Goal: Task Accomplishment & Management: Use online tool/utility

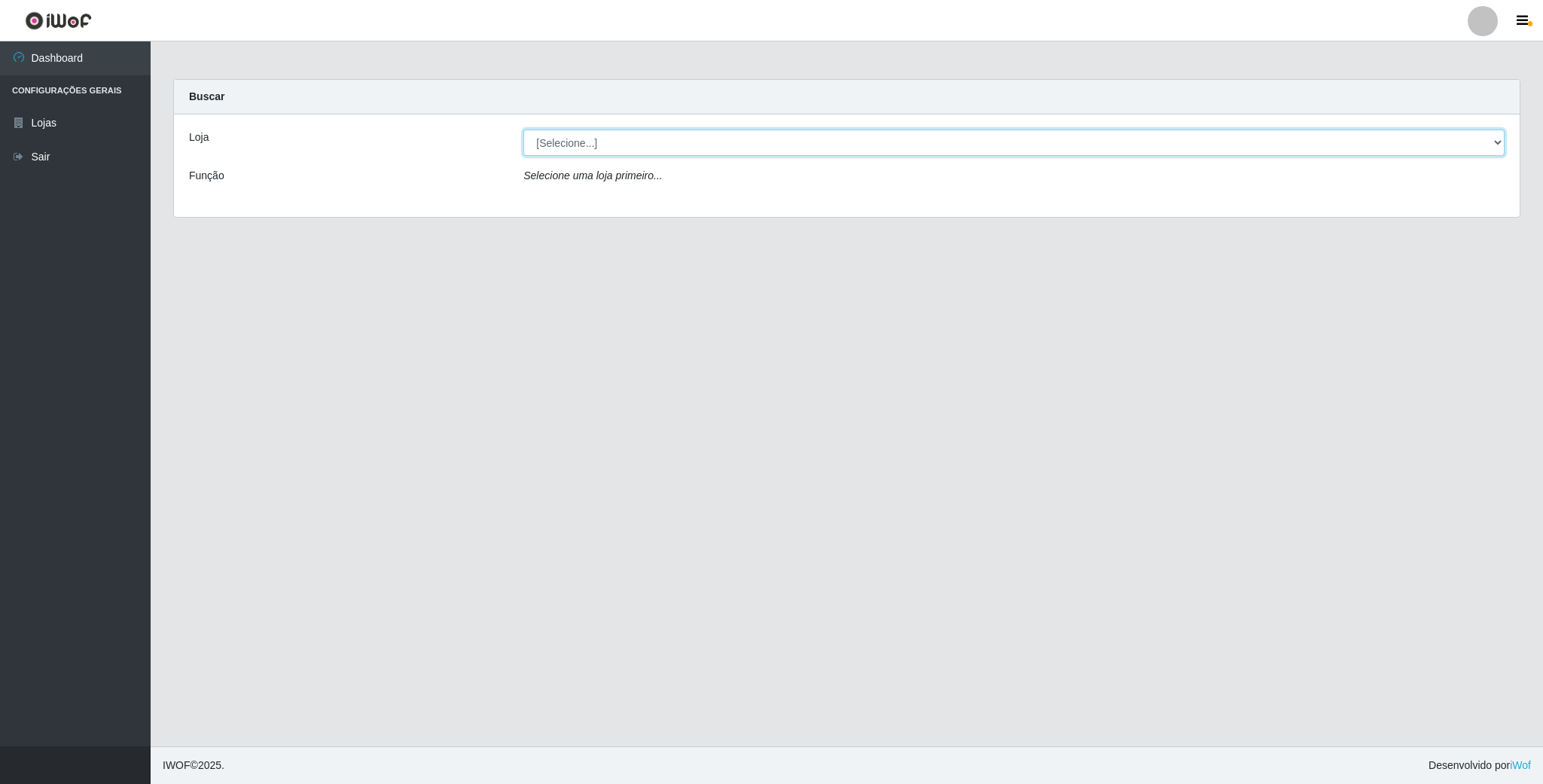
click at [585, 149] on select "[Selecione...] SuperFácil Atacado - Emaús" at bounding box center [1015, 142] width 981 height 26
select select "407"
click at [524, 129] on select "[Selecione...] SuperFácil Atacado - Emaús" at bounding box center [1015, 142] width 981 height 26
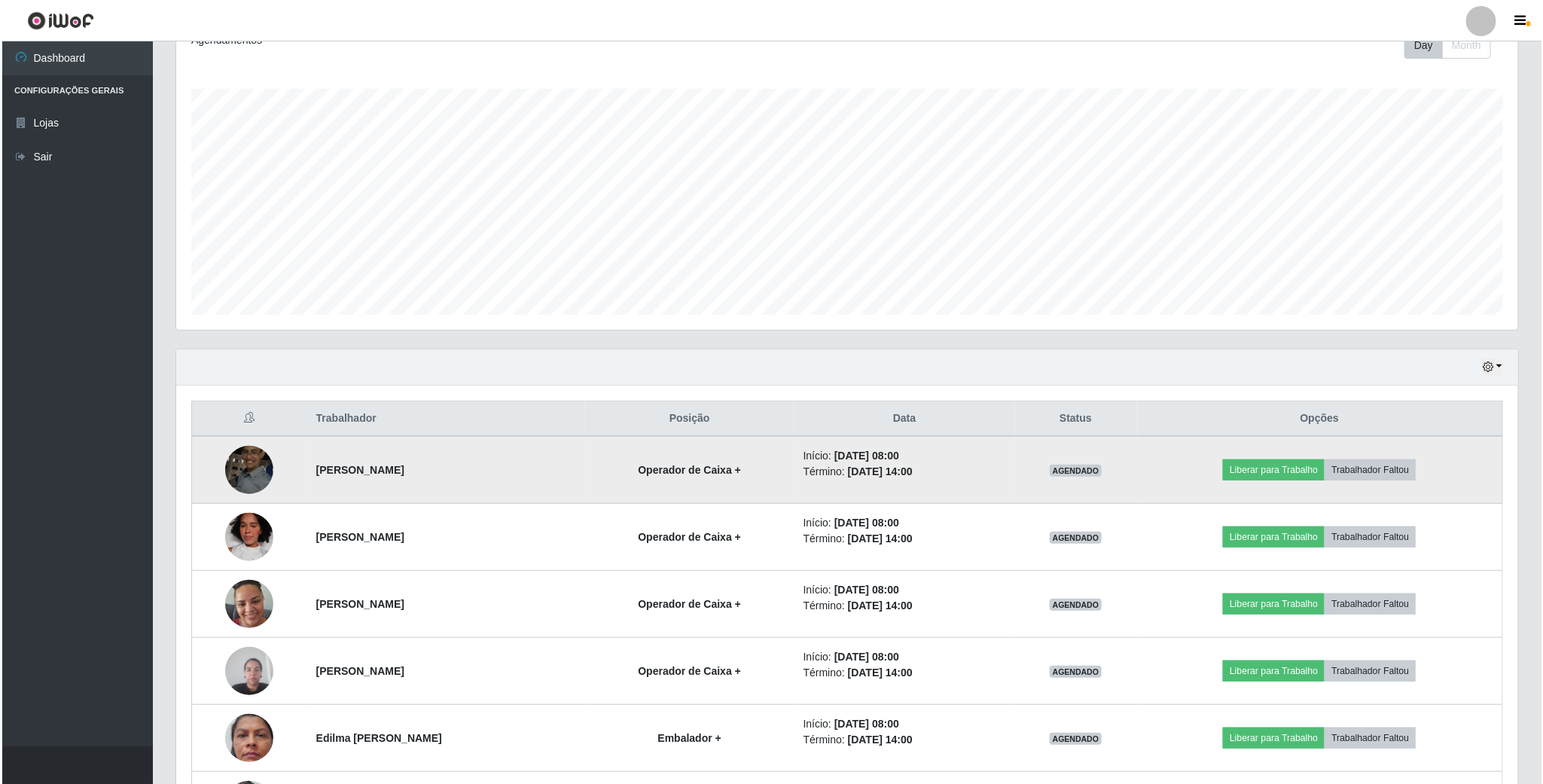
scroll to position [225, 0]
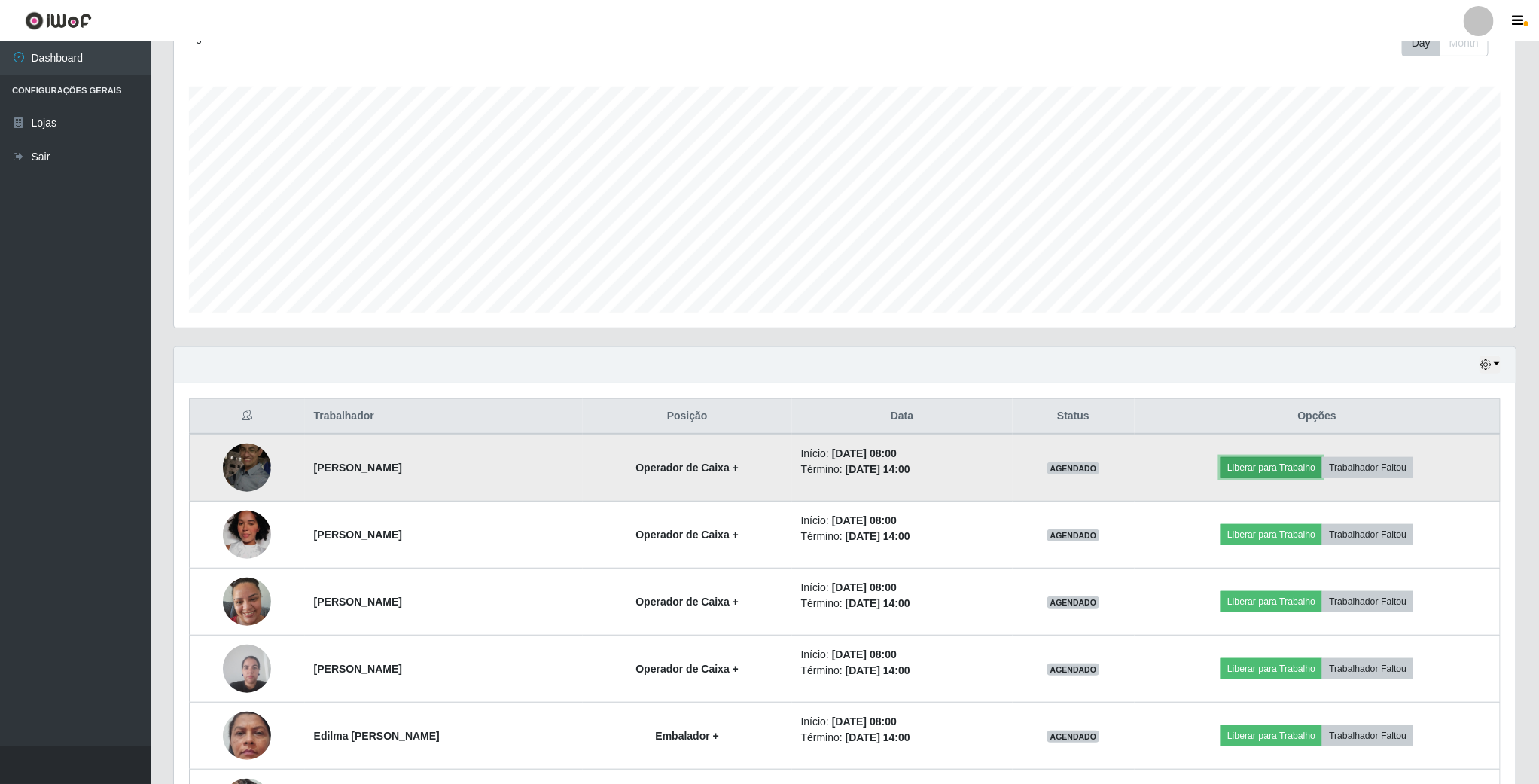
click at [1302, 465] on button "Liberar para Trabalho" at bounding box center [1272, 467] width 102 height 21
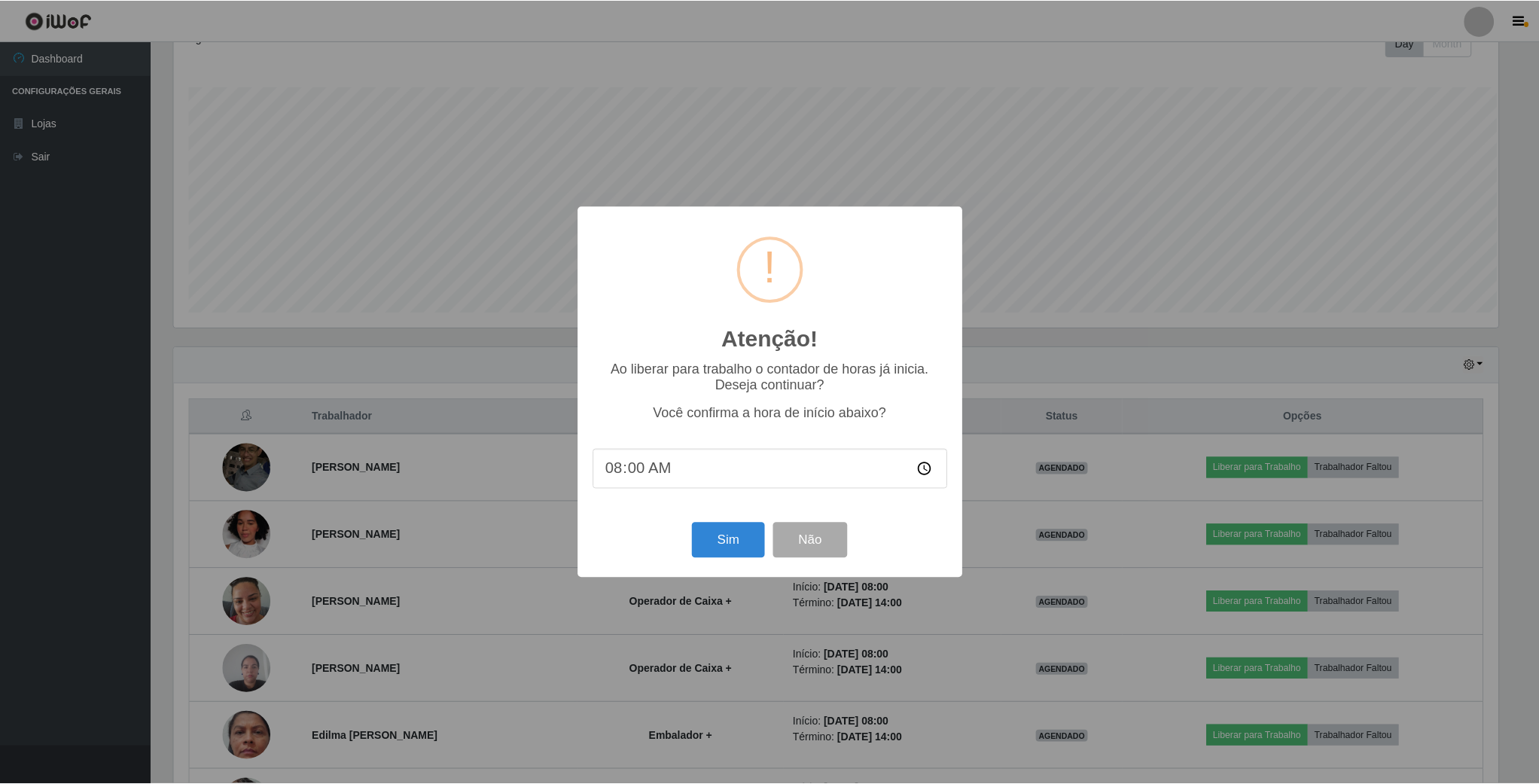
scroll to position [314, 1329]
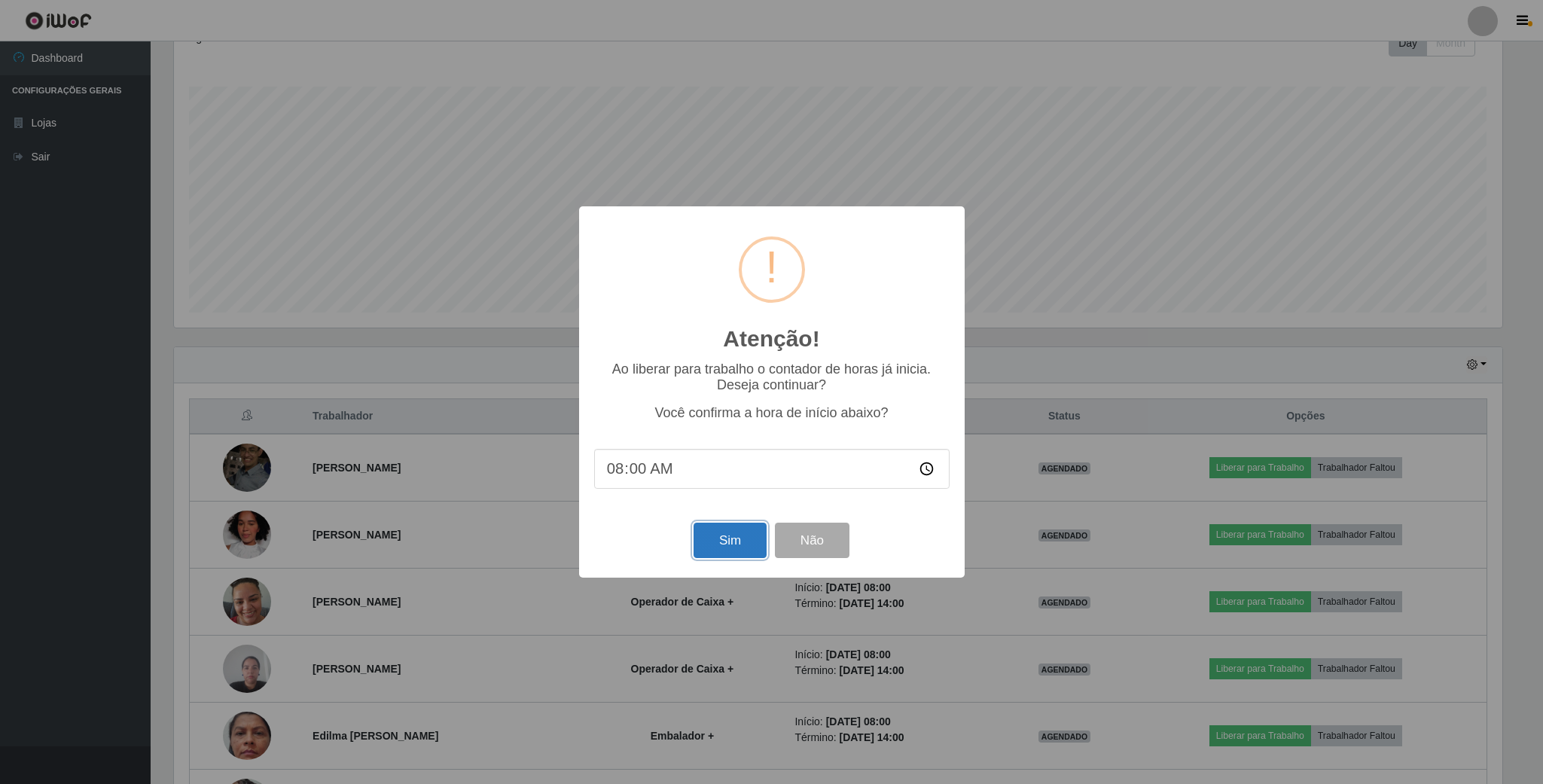
click at [755, 552] on button "Sim" at bounding box center [730, 541] width 73 height 36
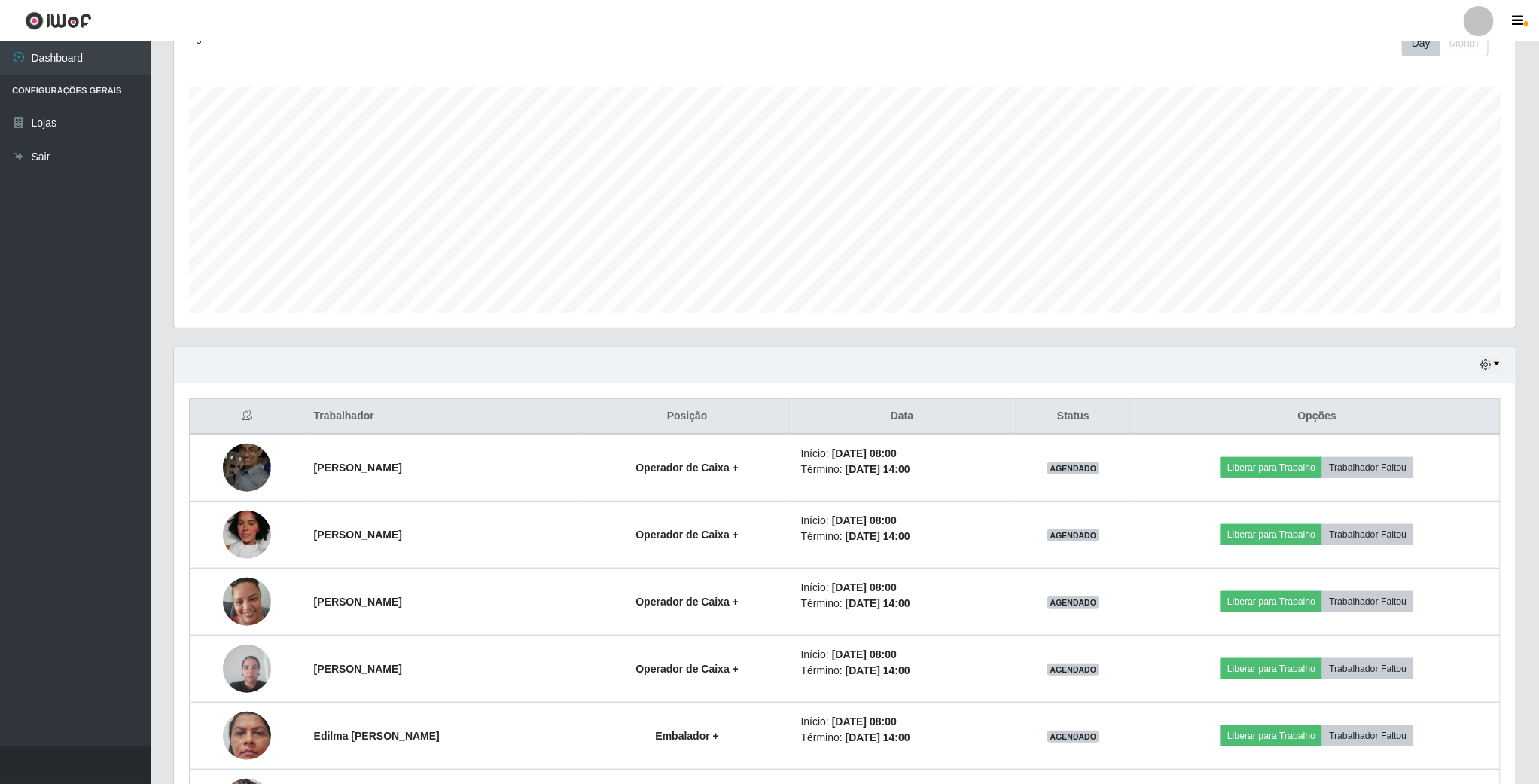
scroll to position [314, 1345]
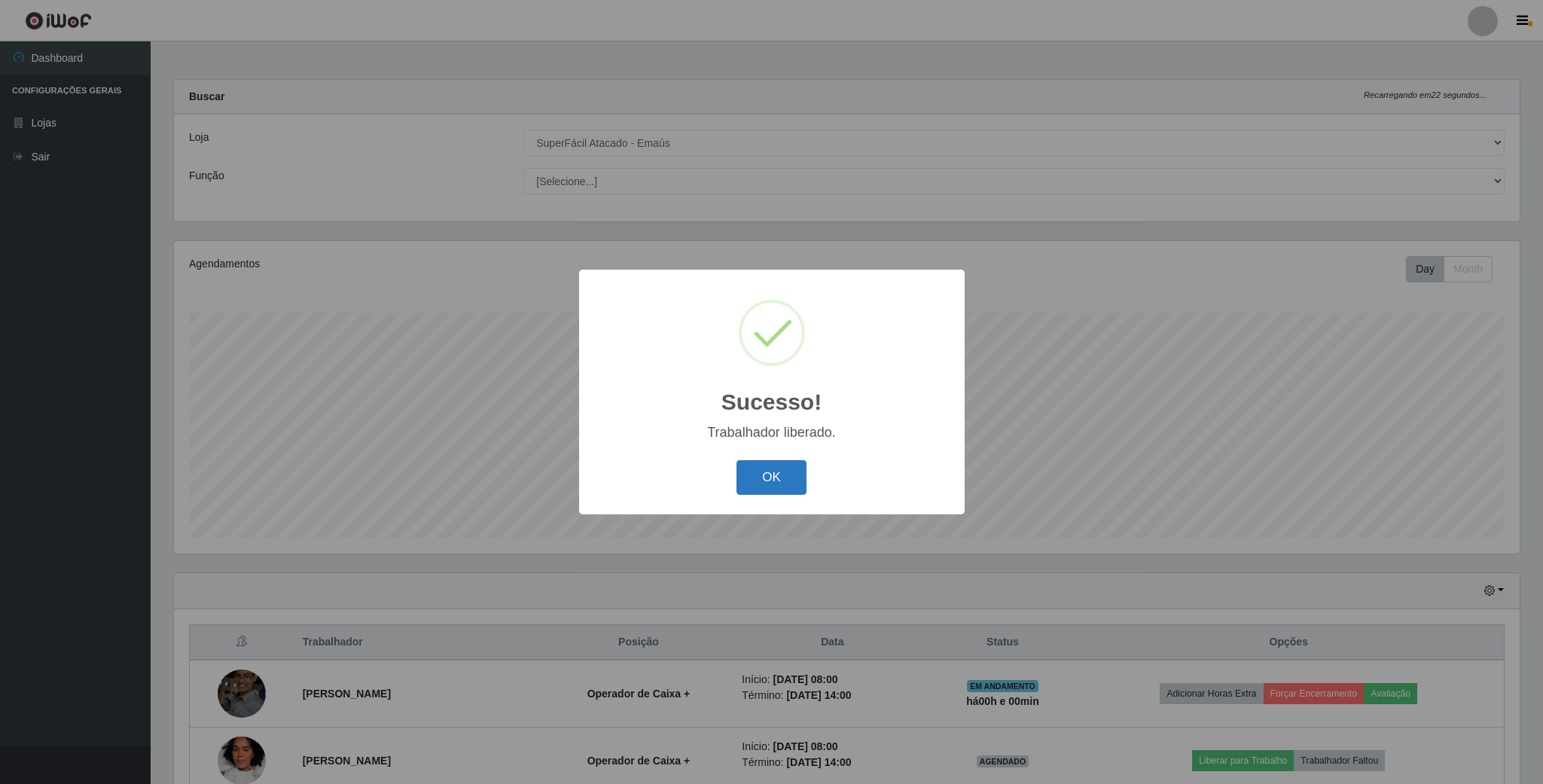
click at [764, 475] on button "OK" at bounding box center [772, 478] width 70 height 36
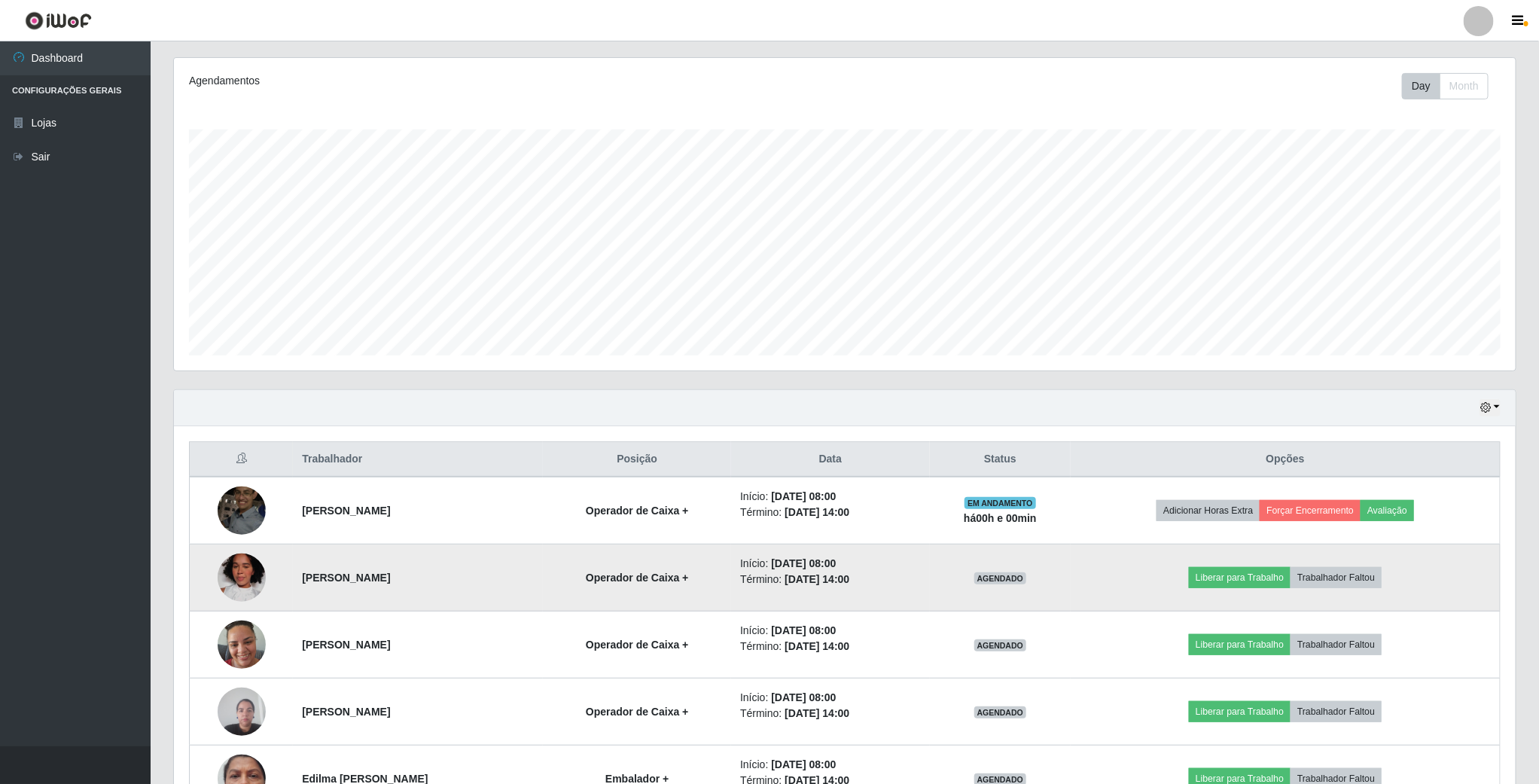
scroll to position [225, 0]
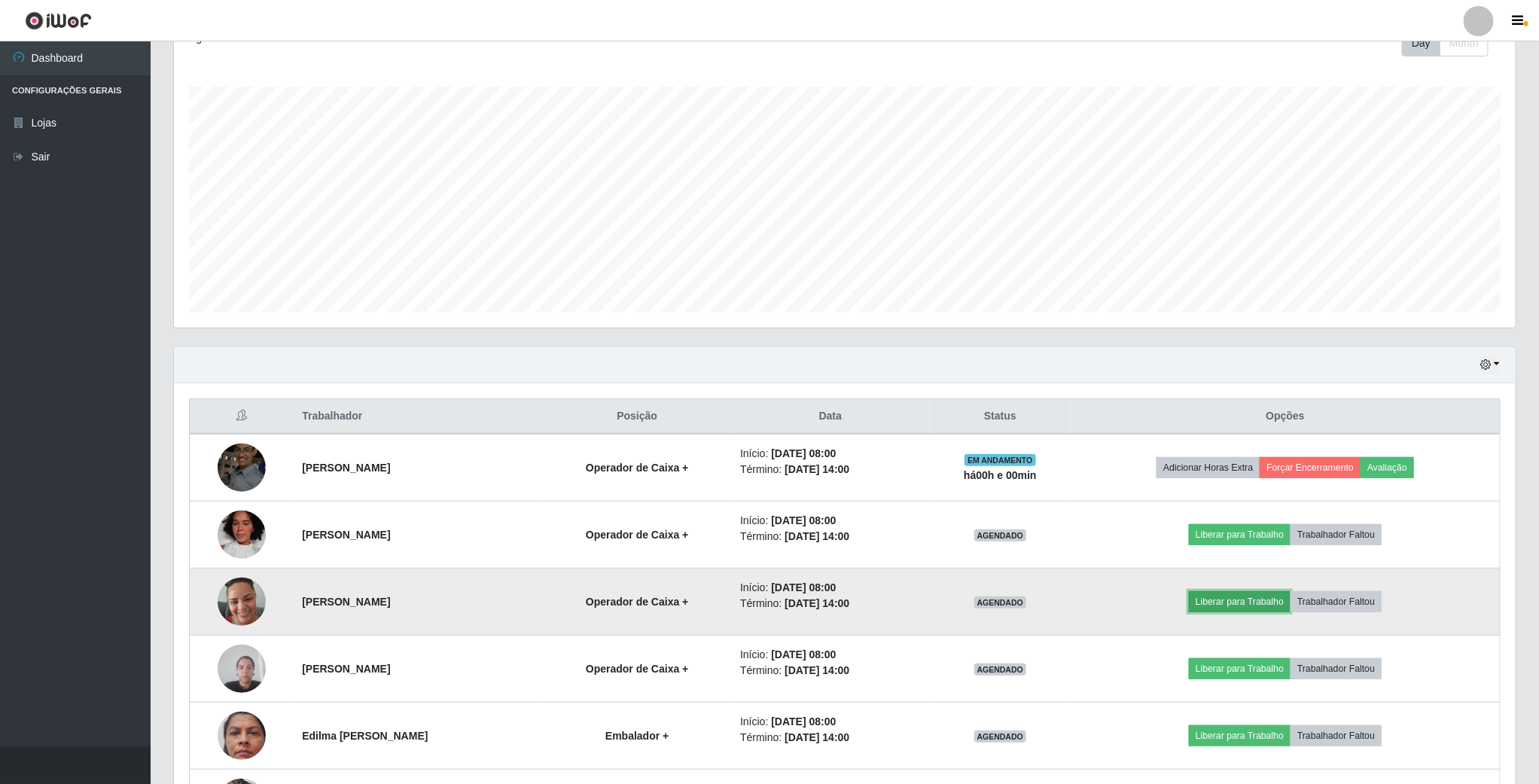
click at [1232, 599] on button "Liberar para Trabalho" at bounding box center [1240, 601] width 102 height 21
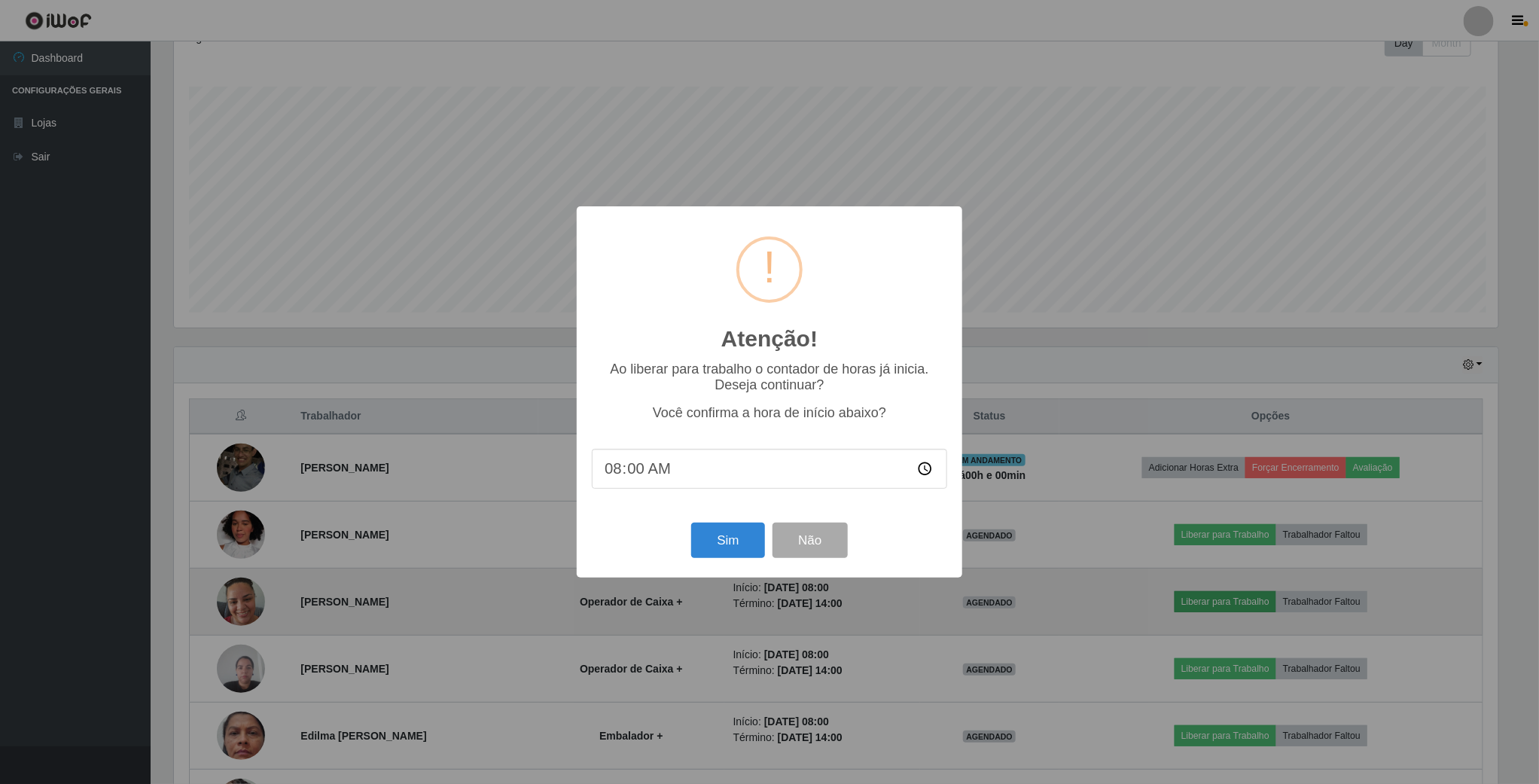
scroll to position [314, 1329]
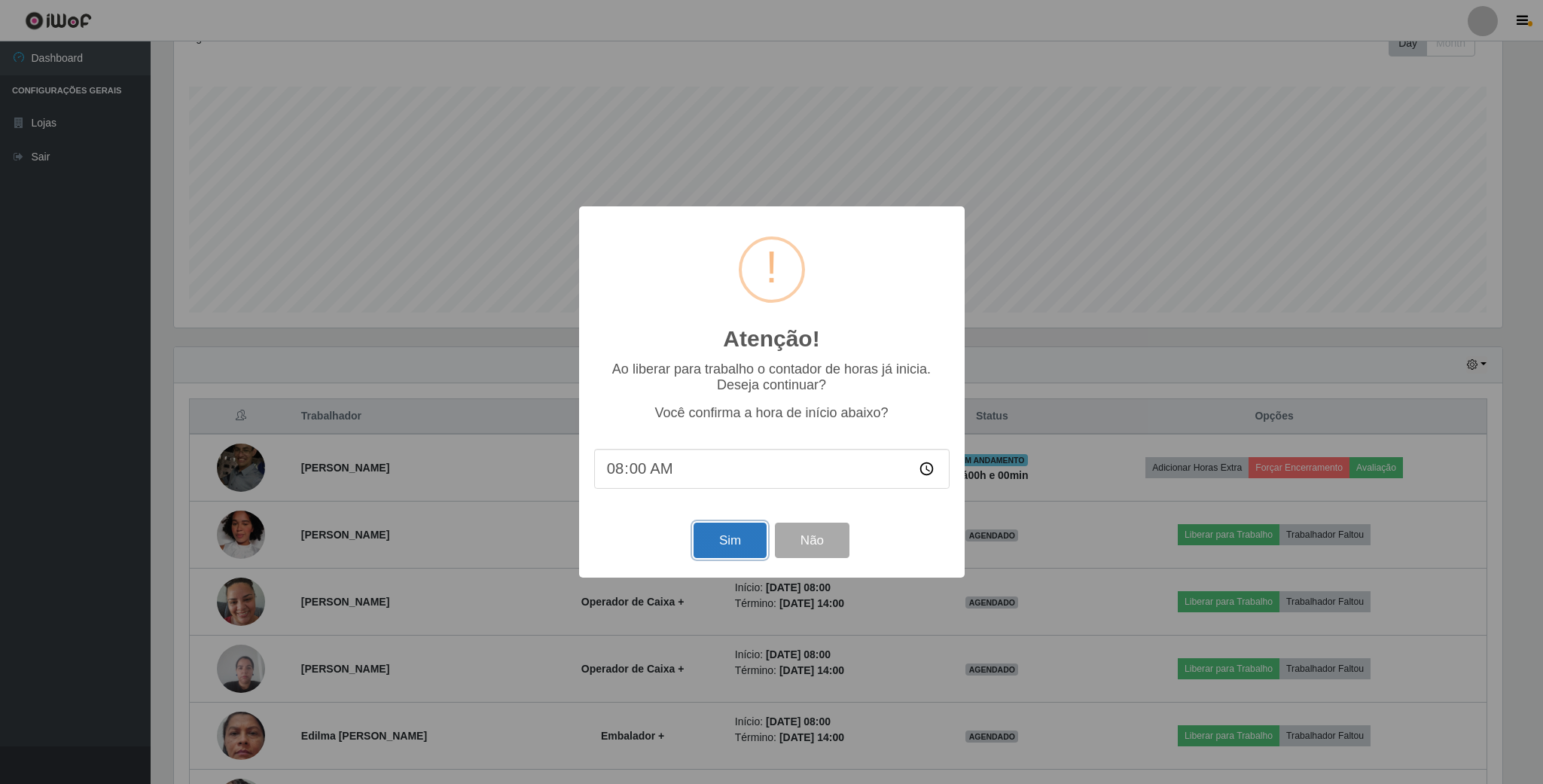
click at [724, 546] on button "Sim" at bounding box center [730, 541] width 73 height 36
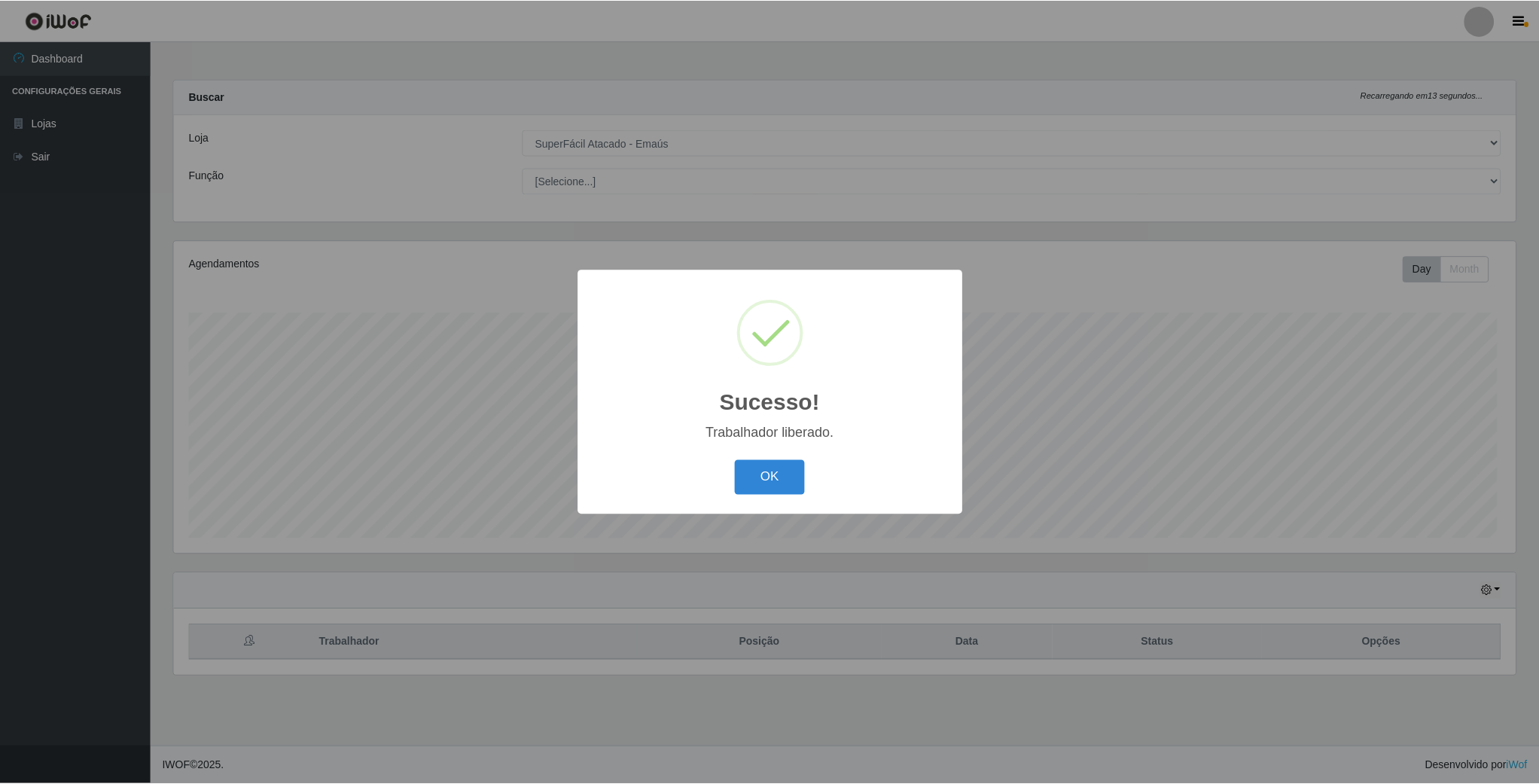
scroll to position [314, 1345]
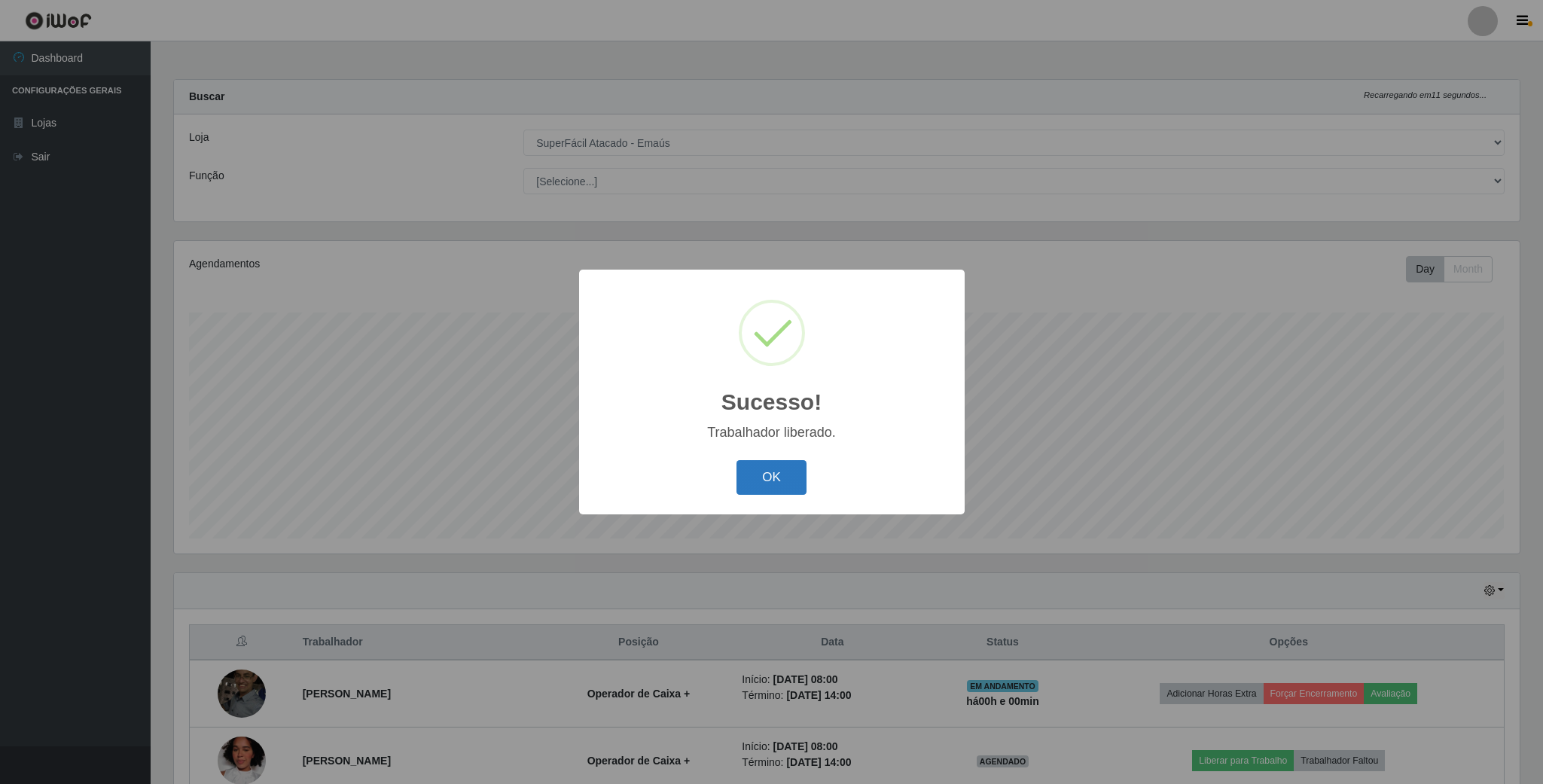
click at [755, 472] on button "OK" at bounding box center [772, 478] width 70 height 36
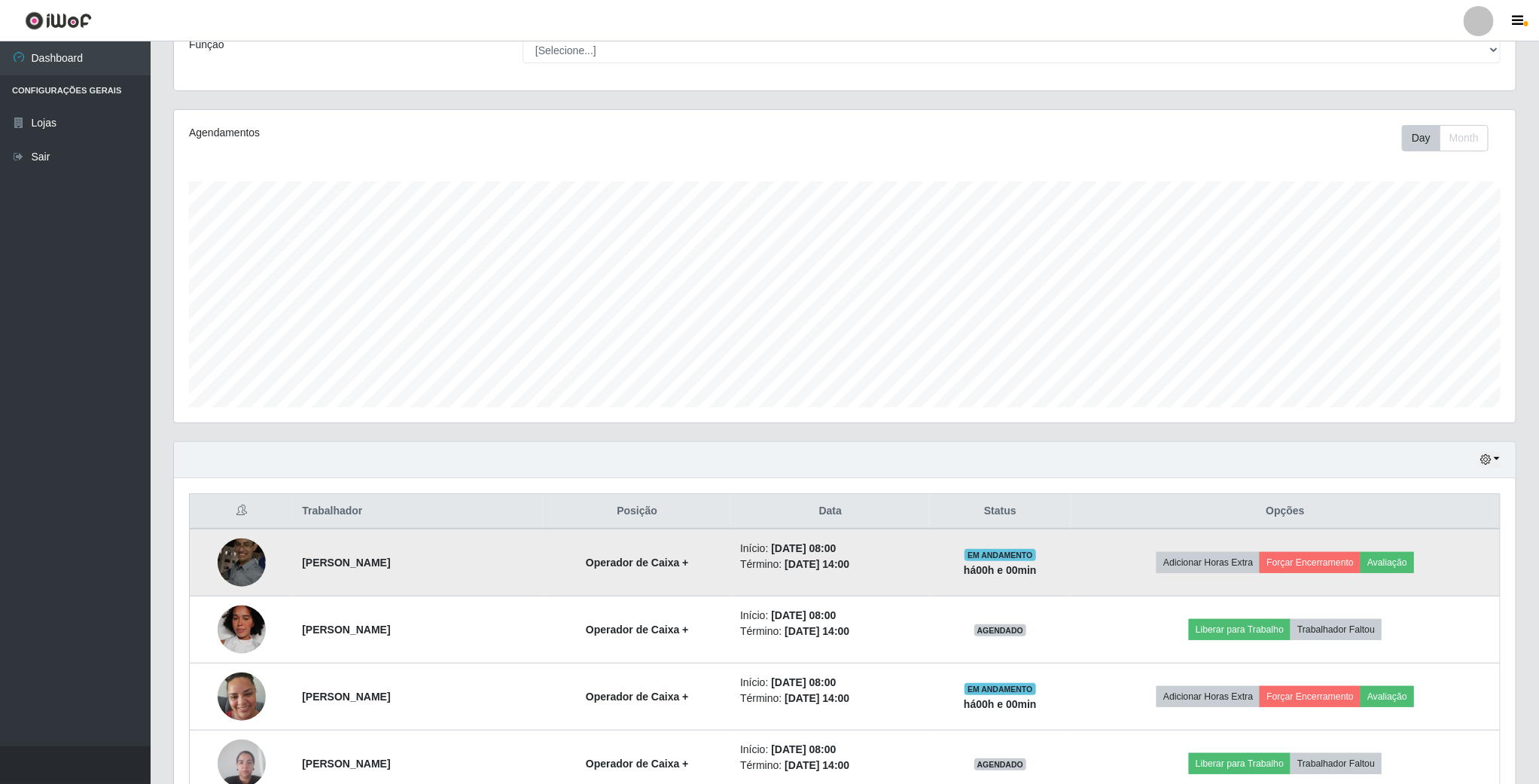
scroll to position [225, 0]
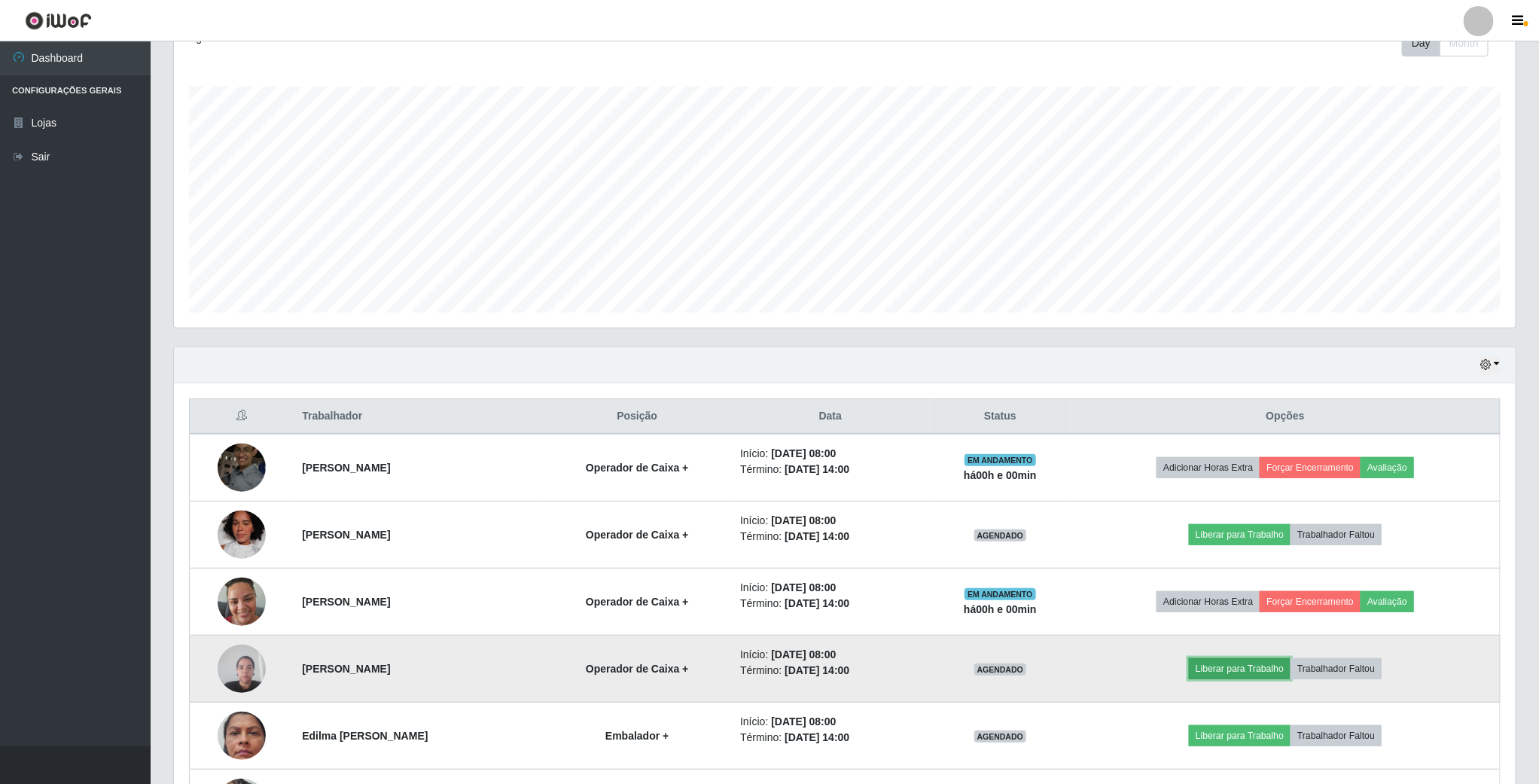
click at [1238, 677] on button "Liberar para Trabalho" at bounding box center [1240, 669] width 102 height 21
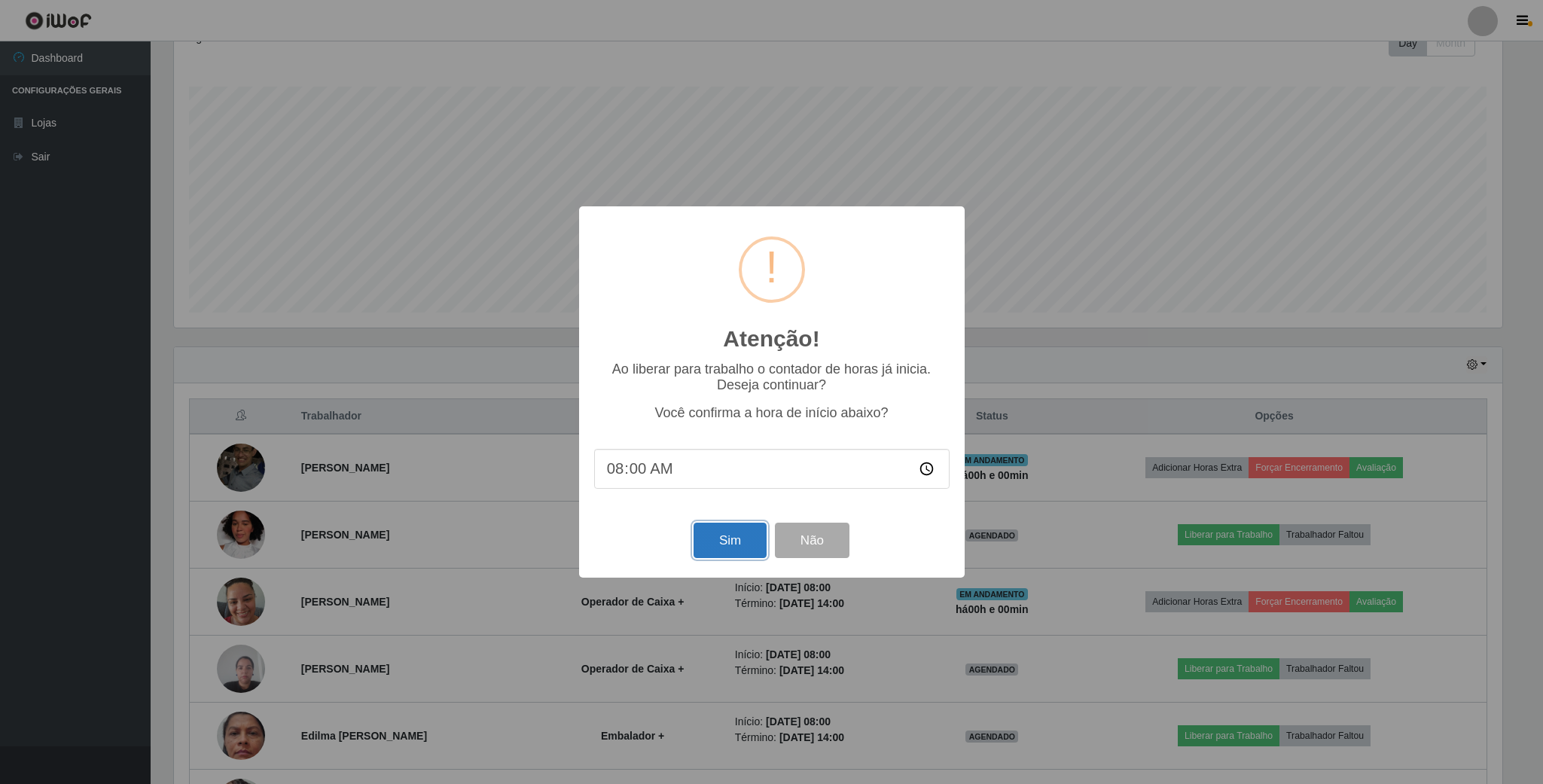
click at [737, 541] on button "Sim" at bounding box center [730, 541] width 73 height 36
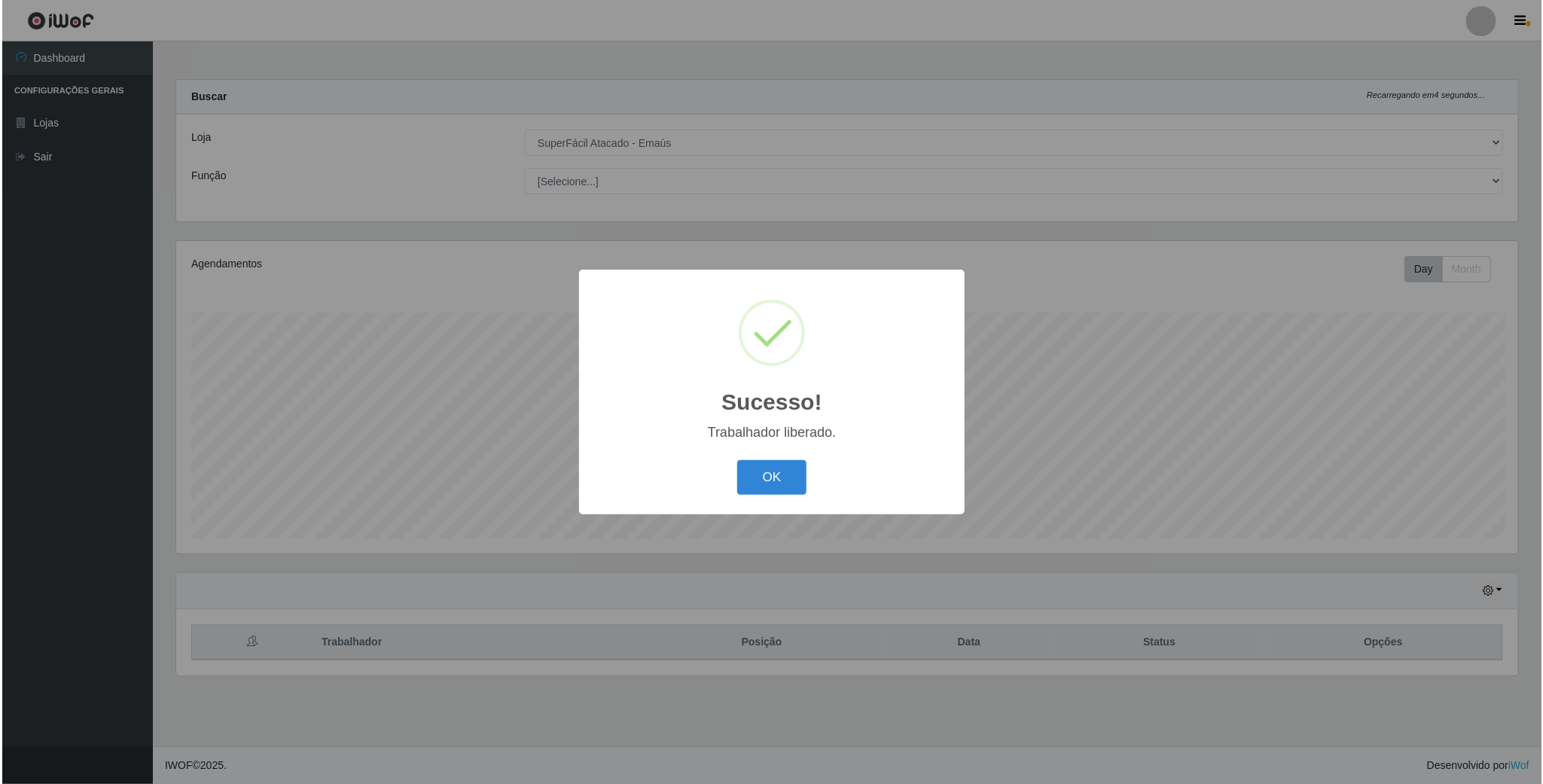
scroll to position [0, 0]
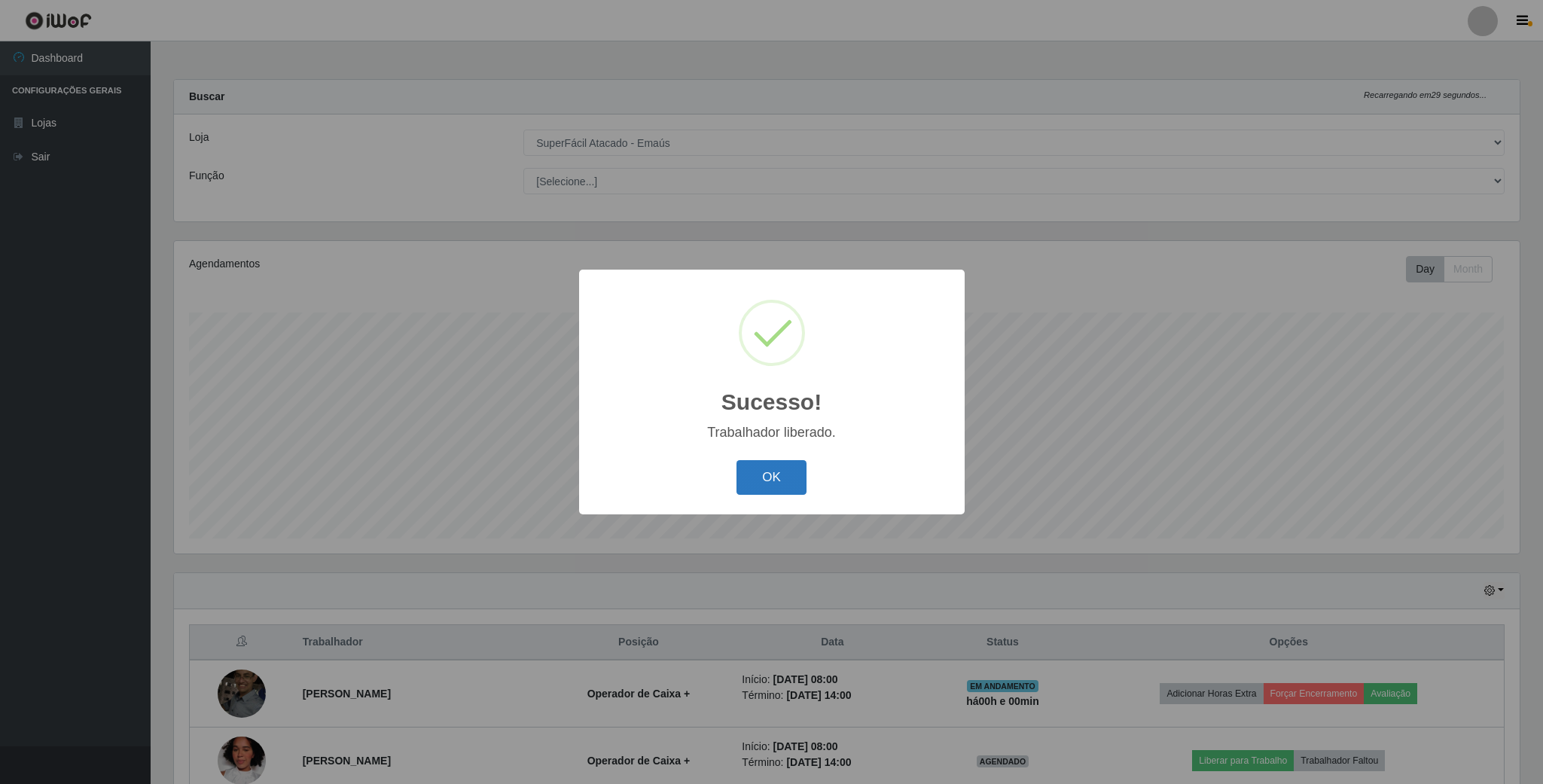
click at [763, 479] on button "OK" at bounding box center [772, 478] width 70 height 36
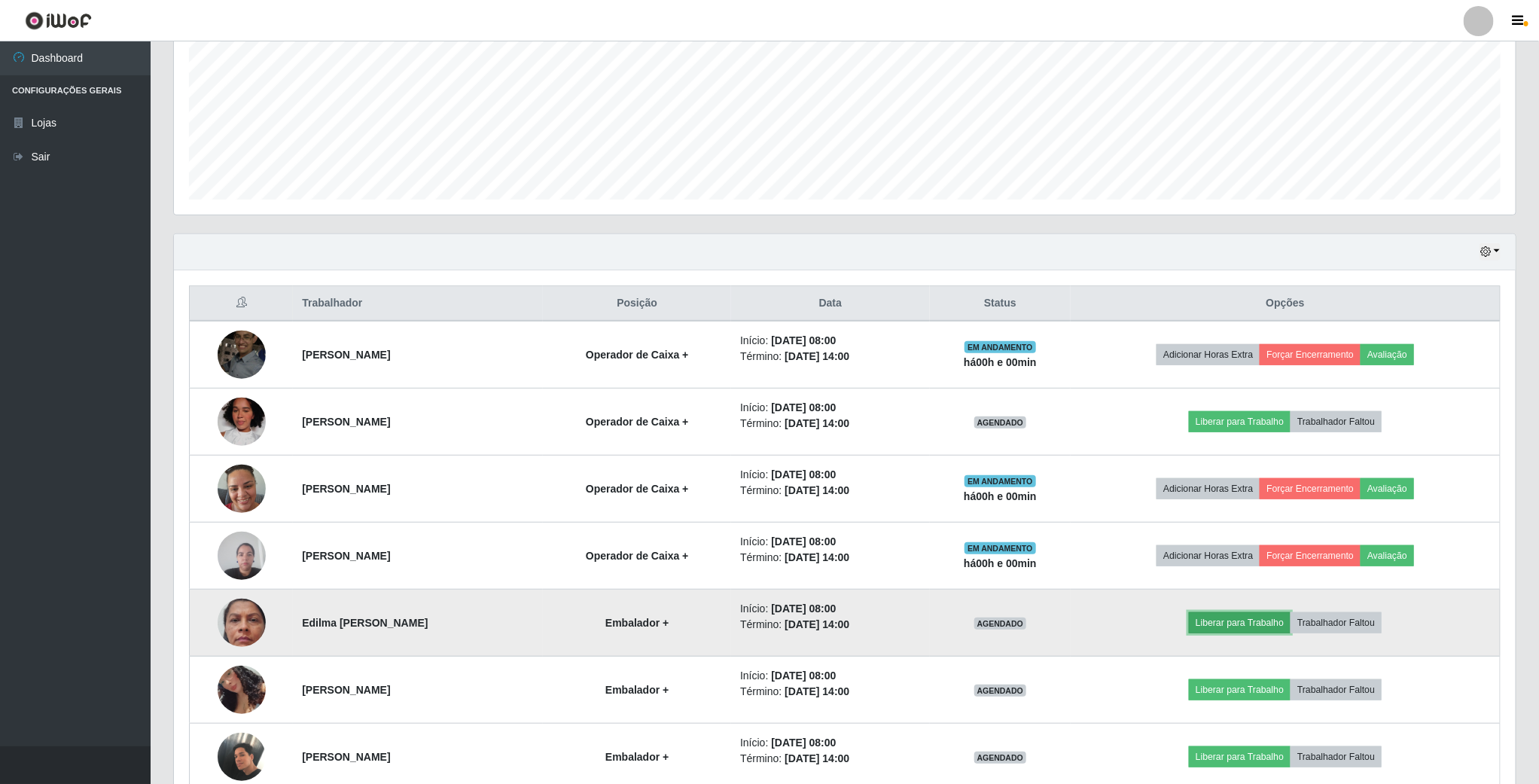
click at [1262, 633] on button "Liberar para Trabalho" at bounding box center [1240, 623] width 102 height 21
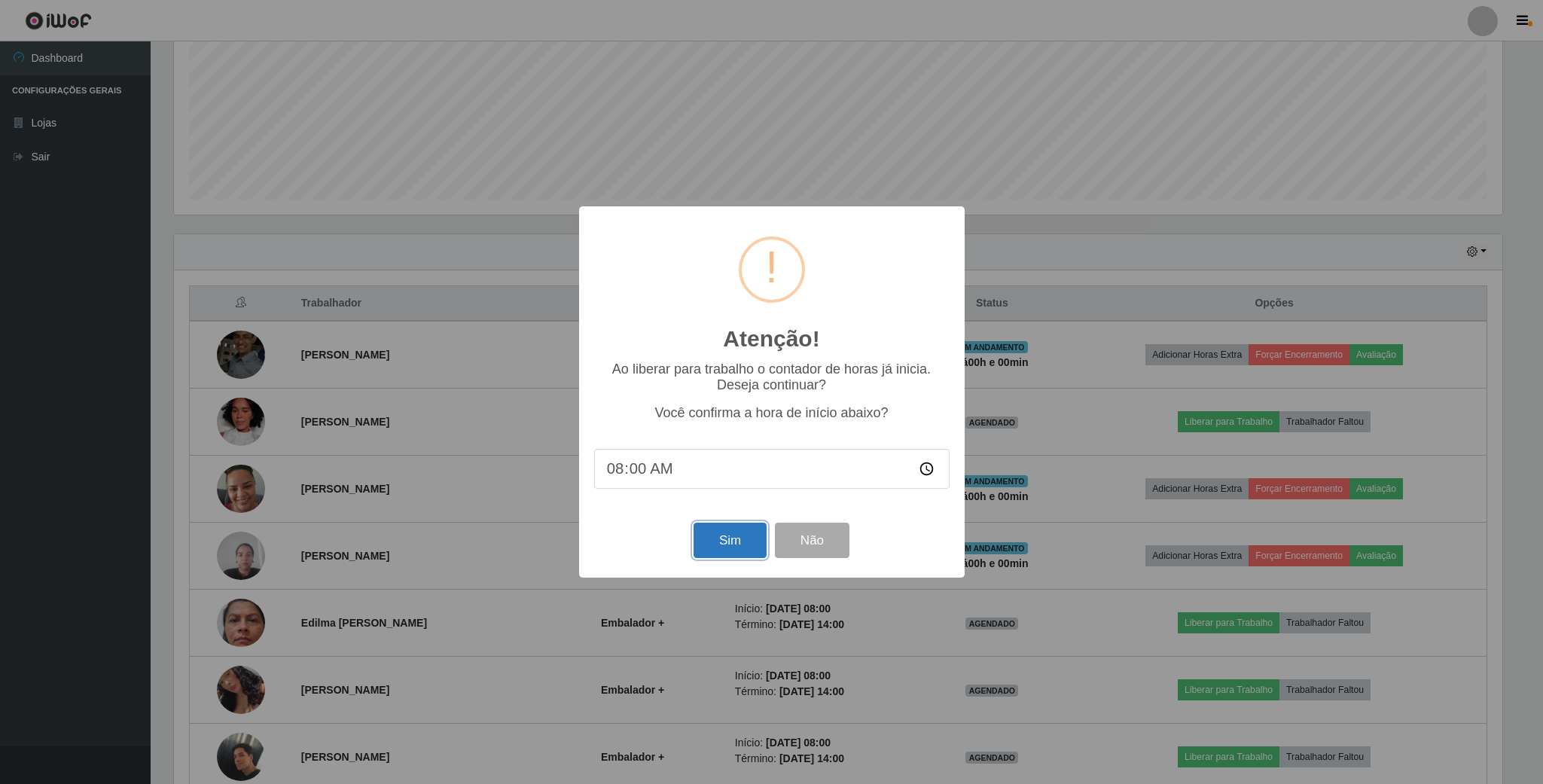
click at [714, 547] on button "Sim" at bounding box center [730, 541] width 73 height 36
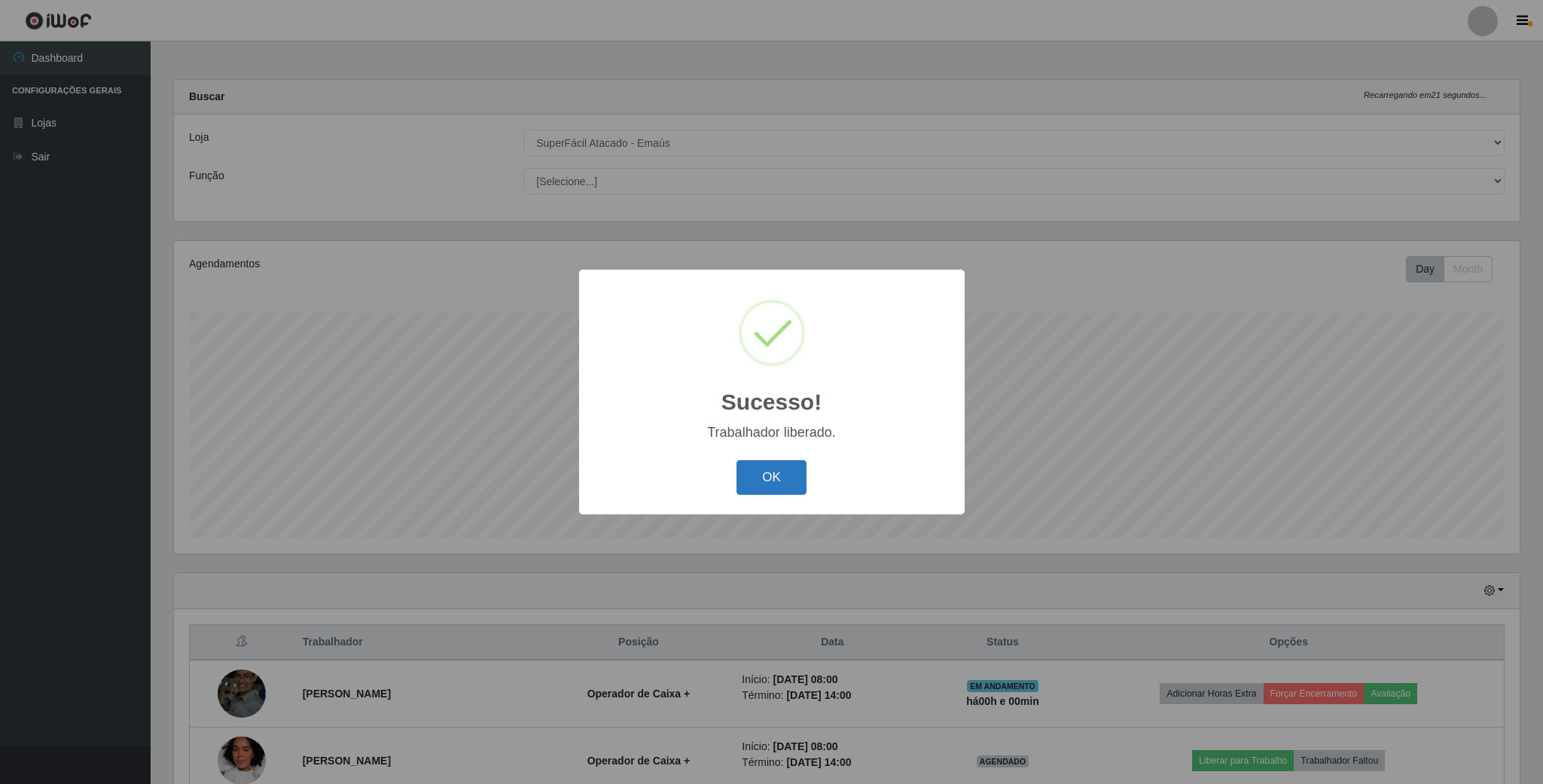
click at [762, 484] on button "OK" at bounding box center [772, 478] width 70 height 36
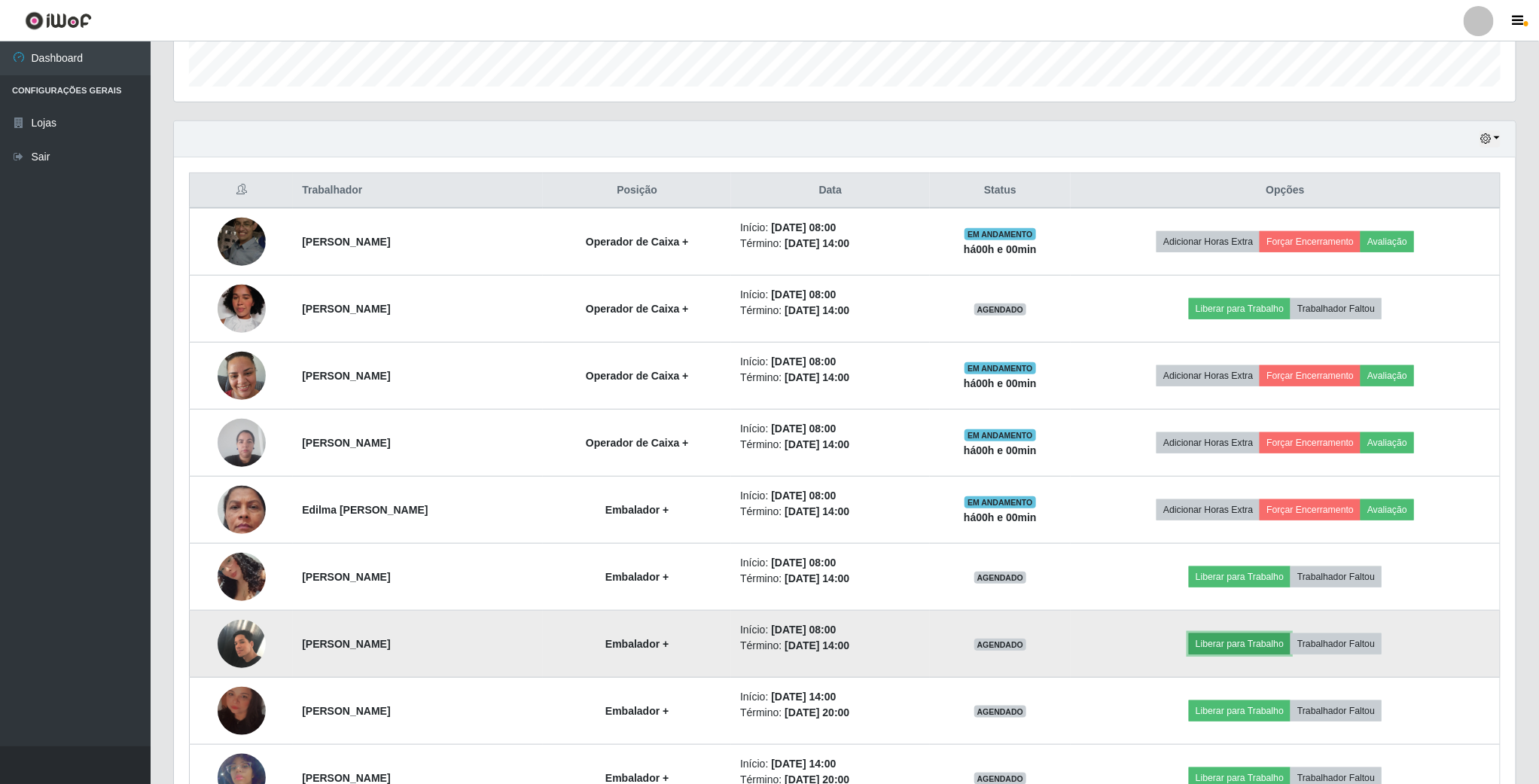
click at [1263, 649] on button "Liberar para Trabalho" at bounding box center [1240, 643] width 102 height 21
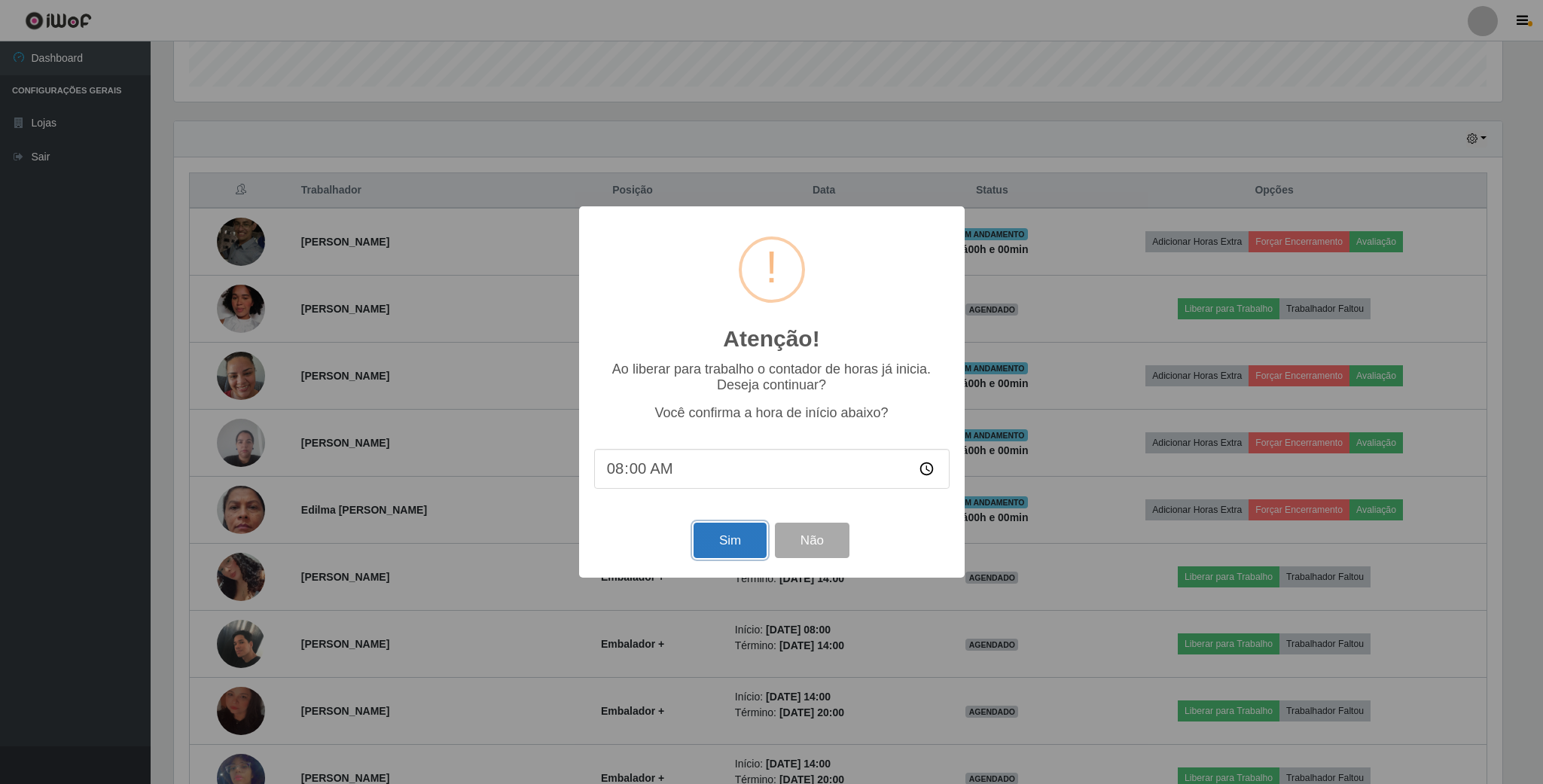
click at [703, 556] on button "Sim" at bounding box center [730, 541] width 73 height 36
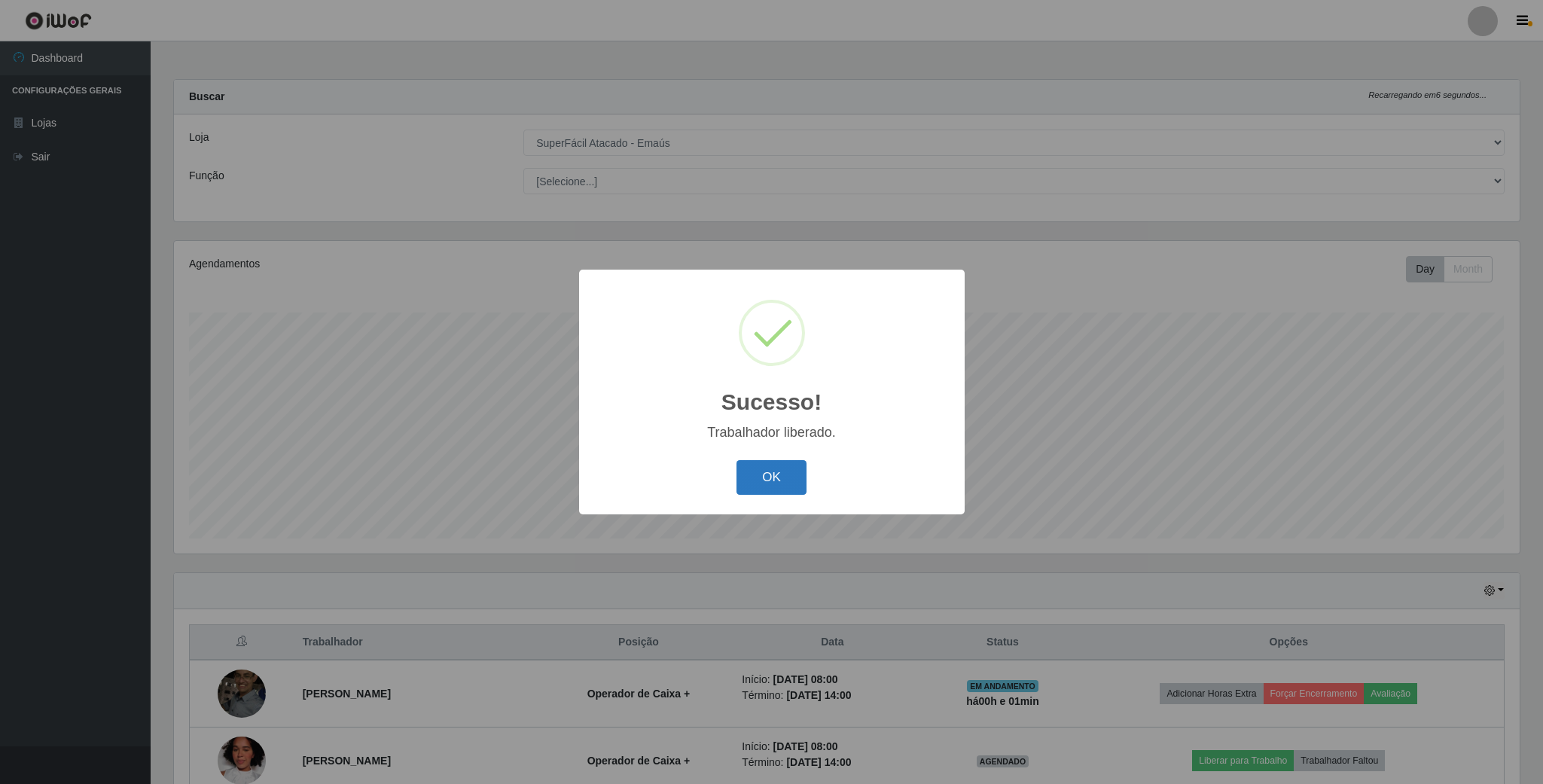
click at [752, 465] on button "OK" at bounding box center [772, 478] width 70 height 36
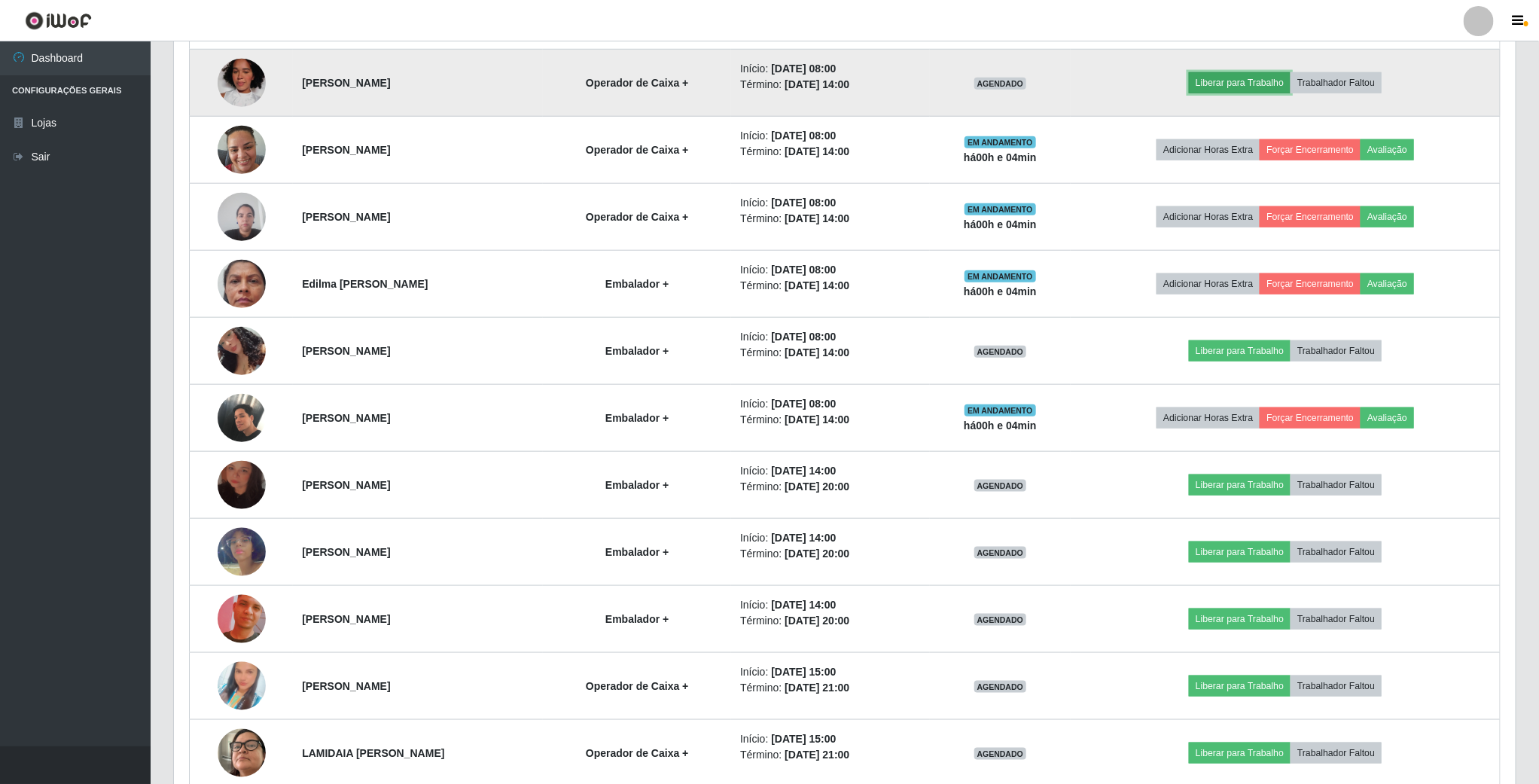
click at [1231, 86] on button "Liberar para Trabalho" at bounding box center [1240, 83] width 102 height 21
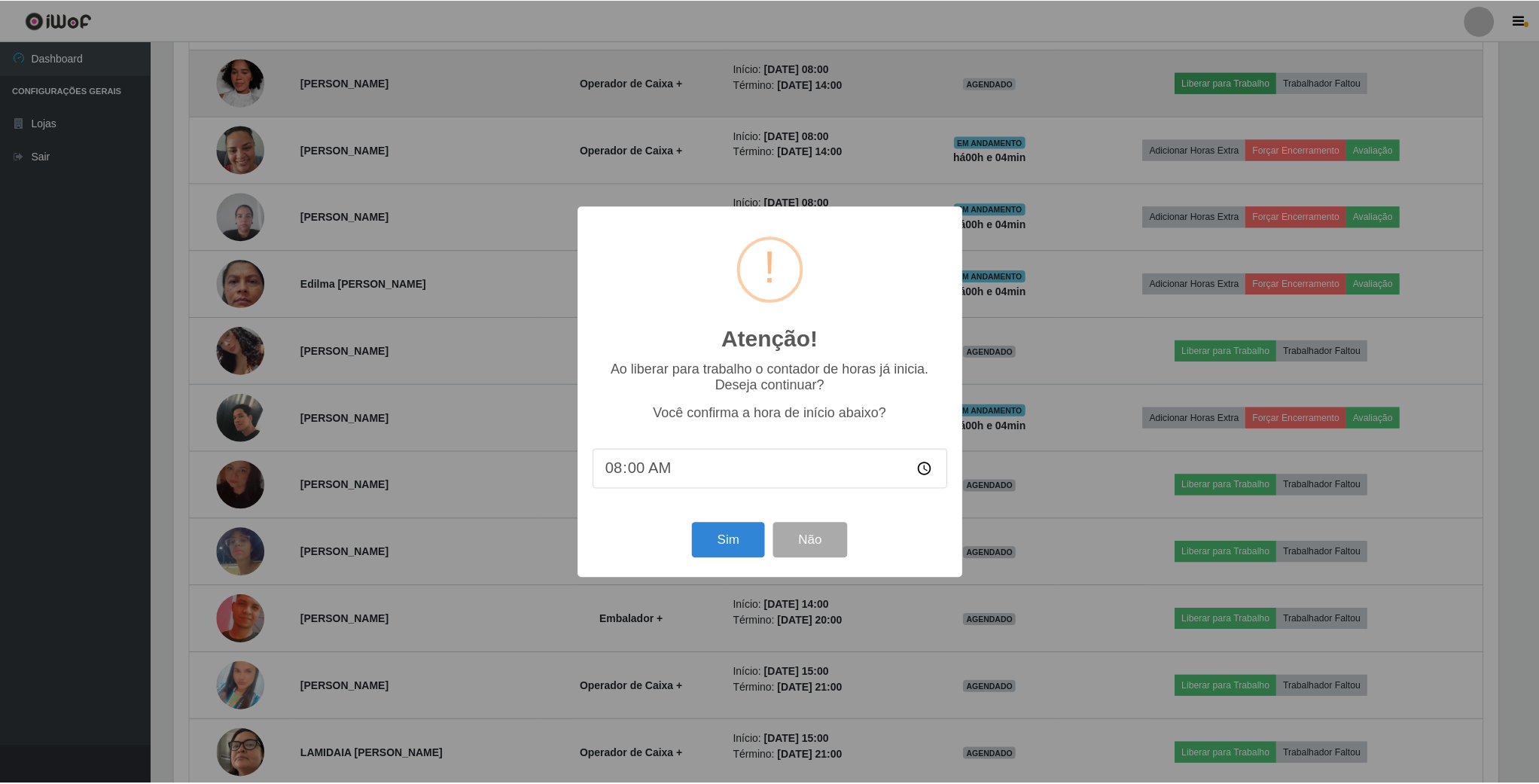
scroll to position [314, 1329]
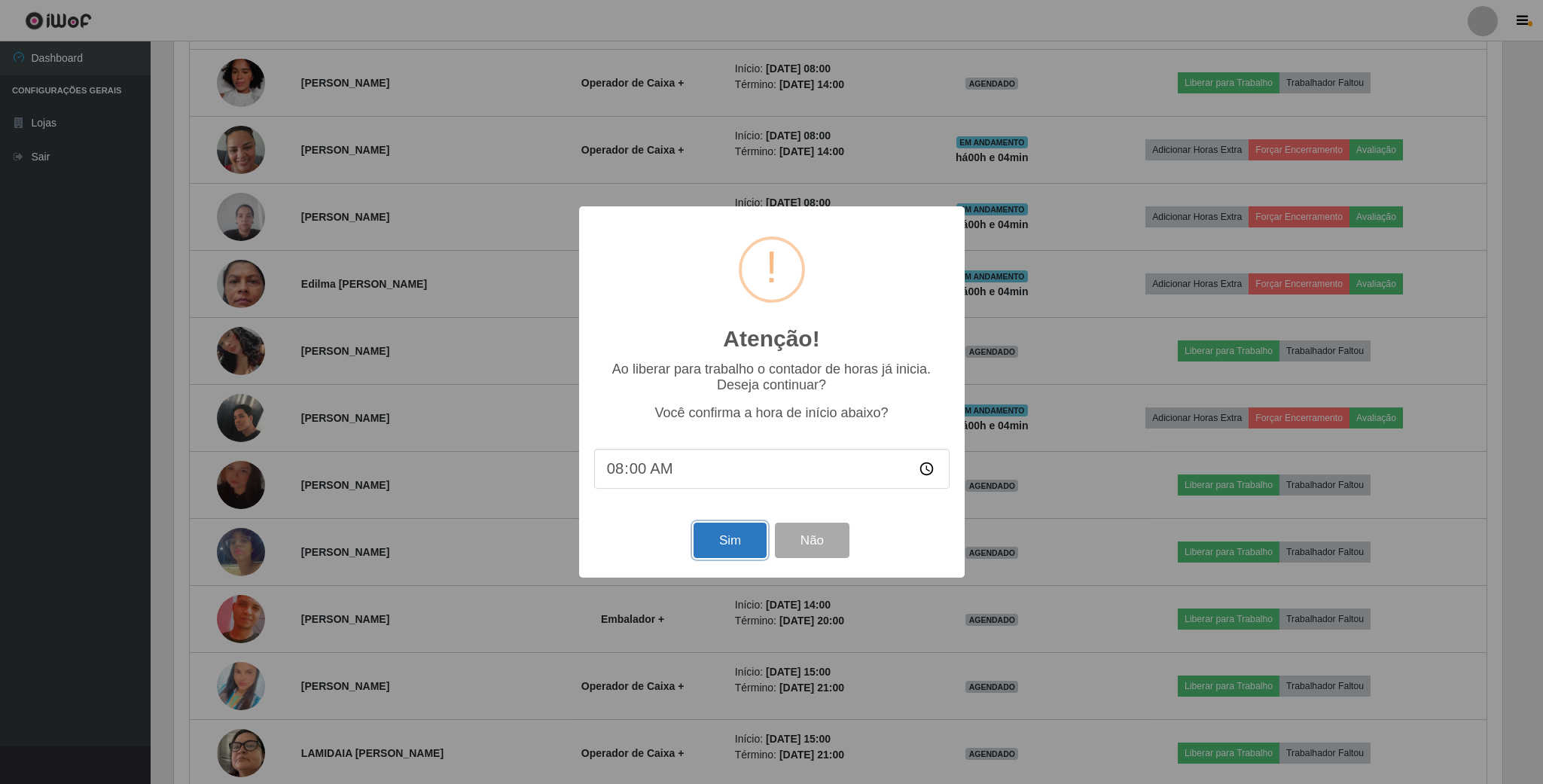
click at [740, 539] on button "Sim" at bounding box center [730, 541] width 73 height 36
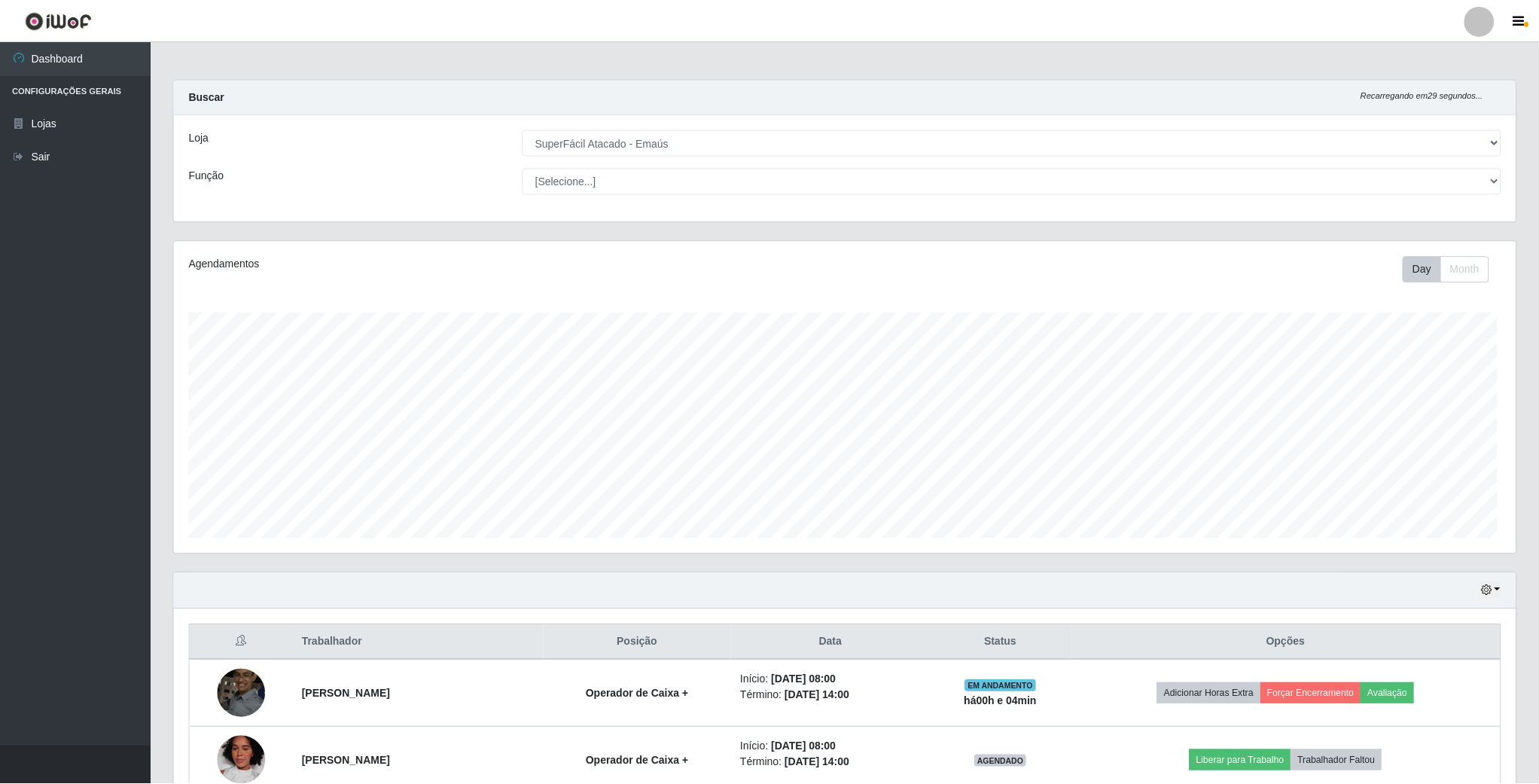
scroll to position [314, 1345]
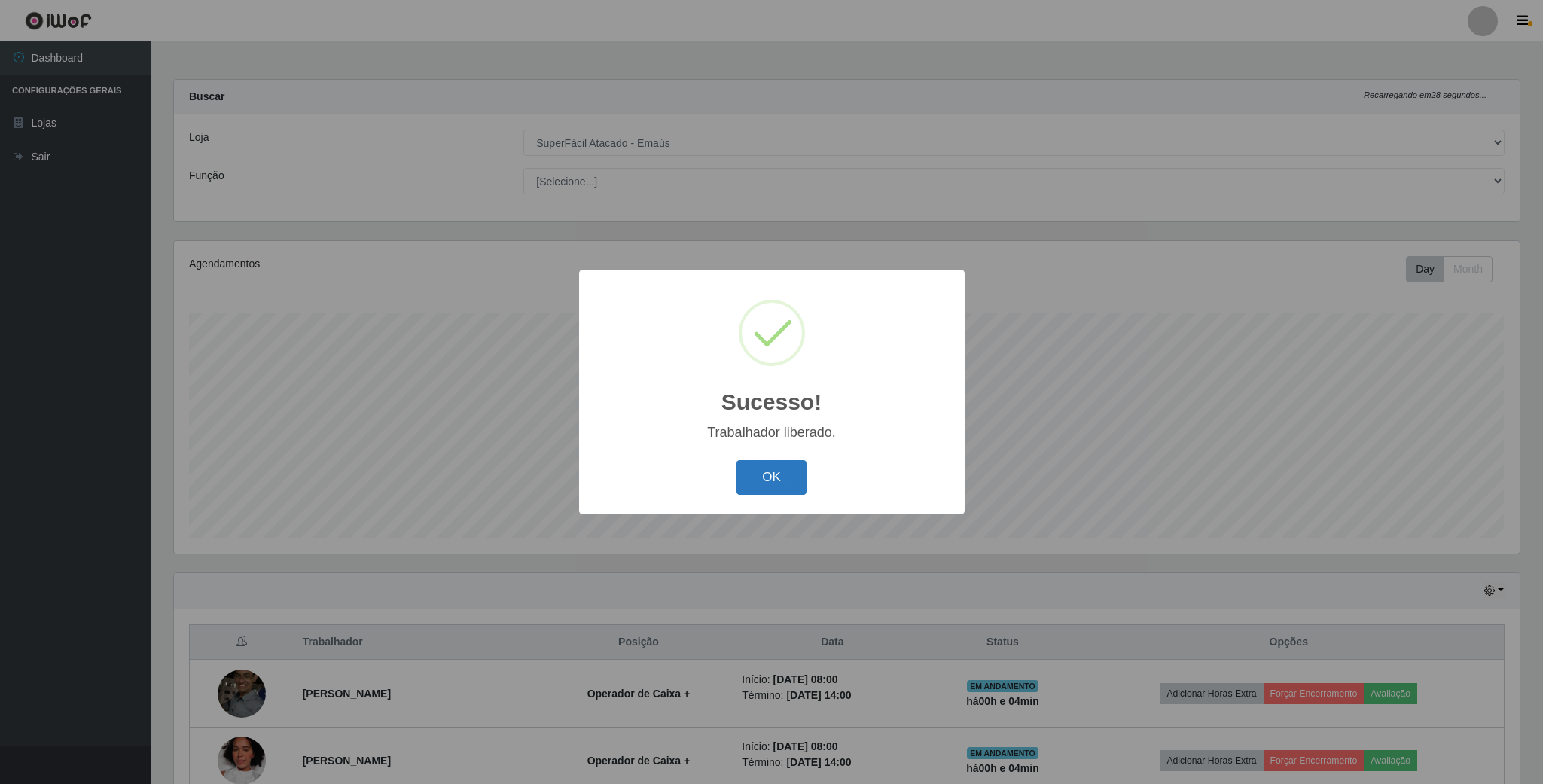
click at [778, 483] on button "OK" at bounding box center [772, 478] width 70 height 36
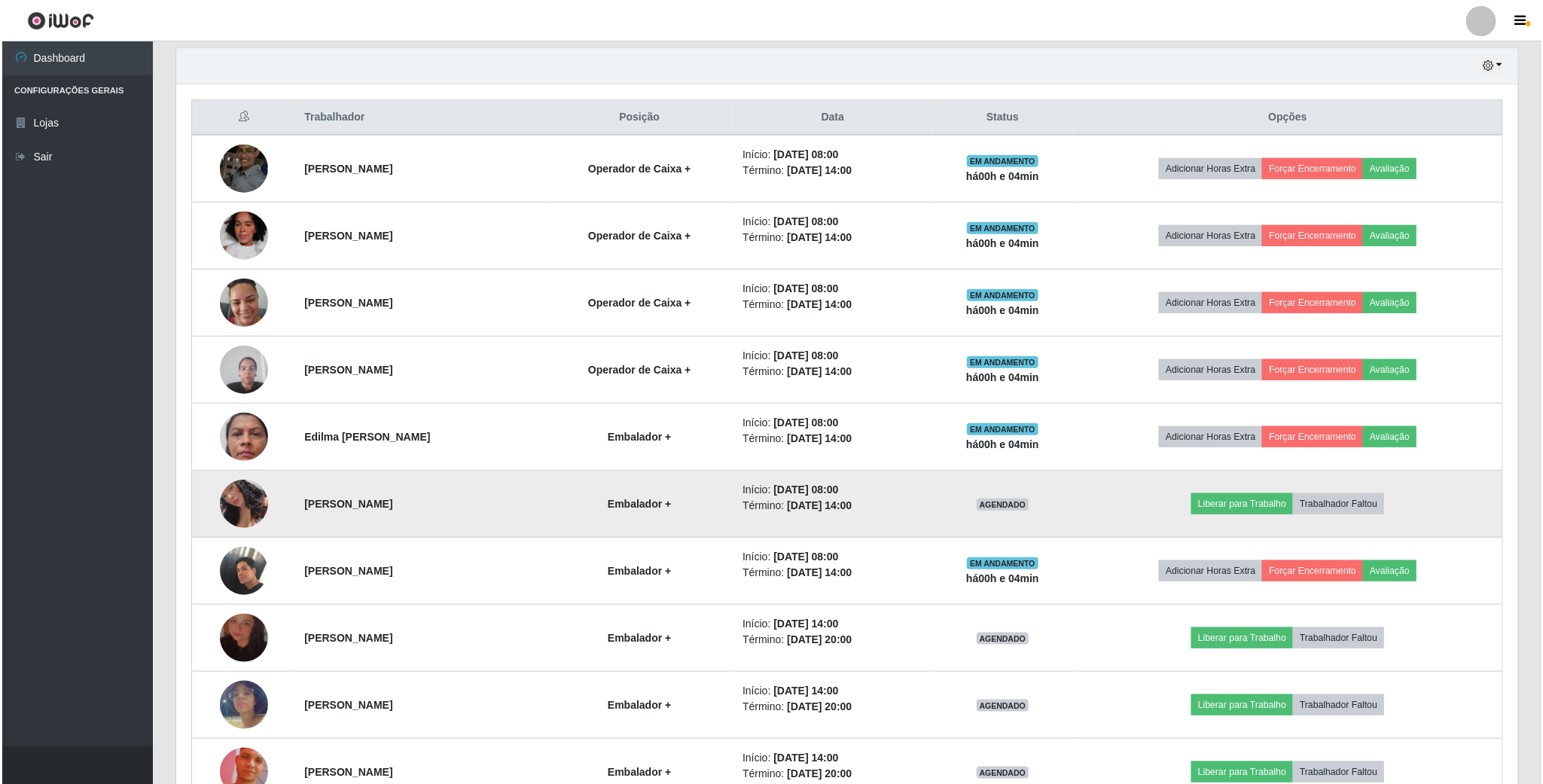
scroll to position [565, 0]
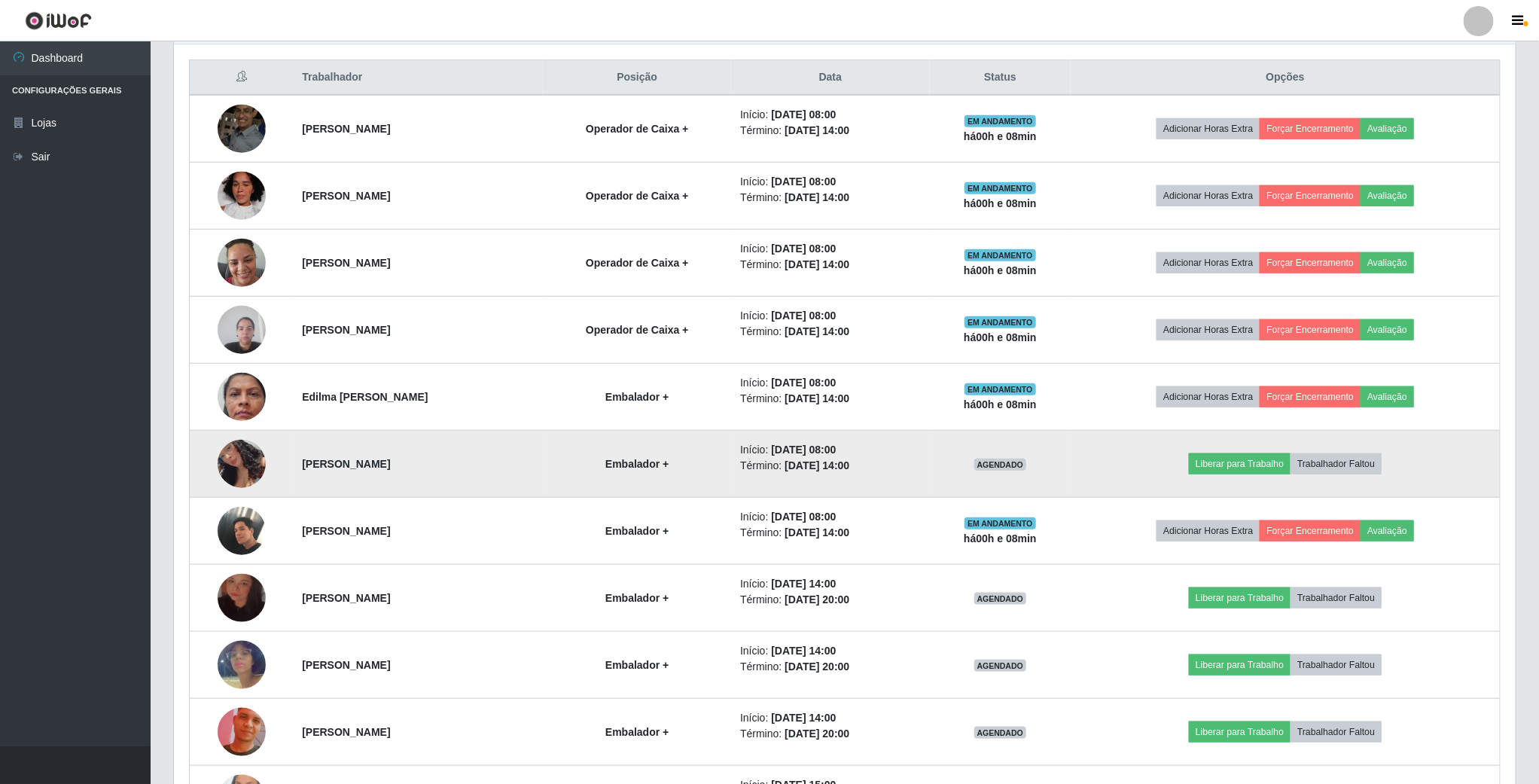
click at [226, 455] on img at bounding box center [242, 463] width 48 height 94
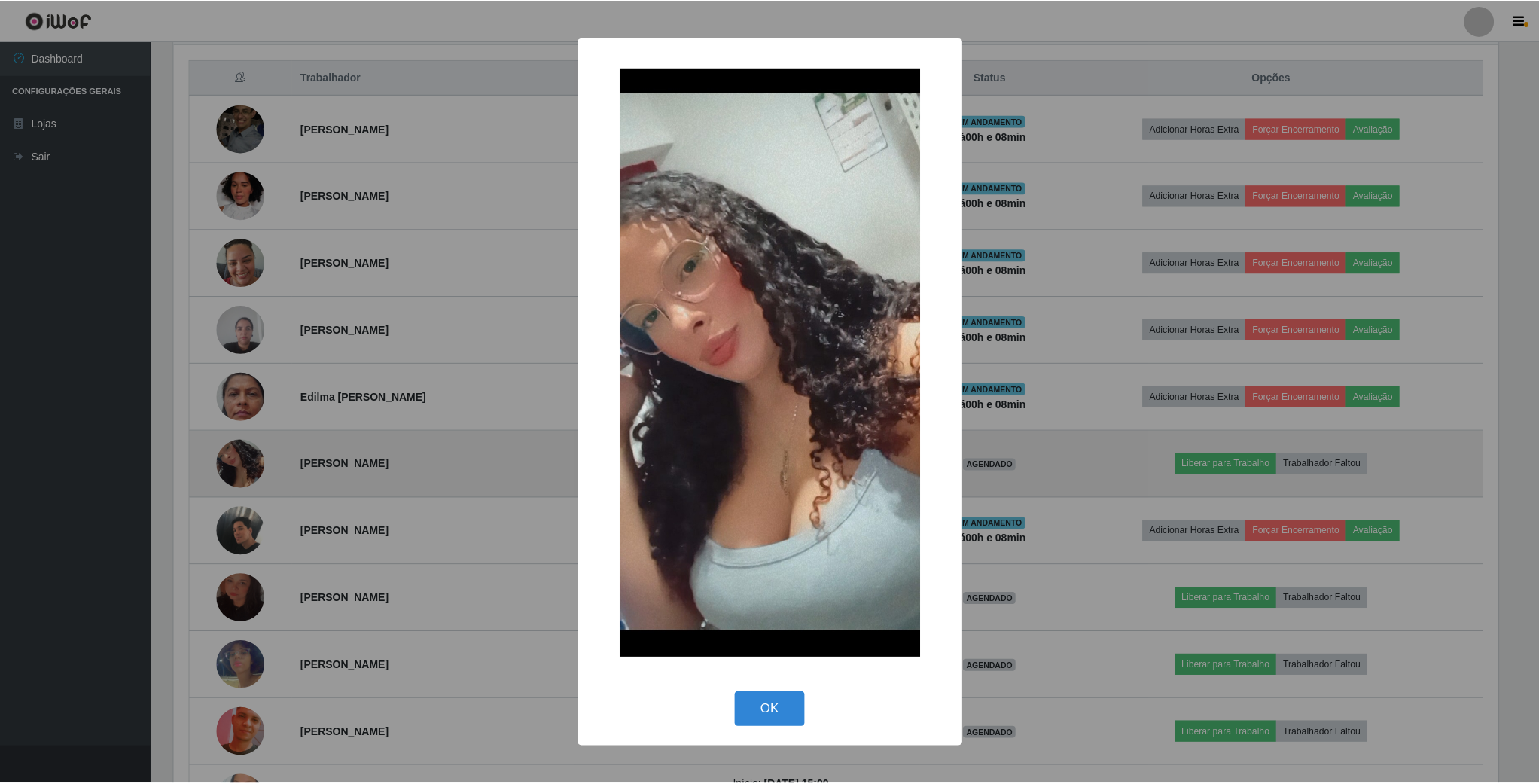
scroll to position [314, 1329]
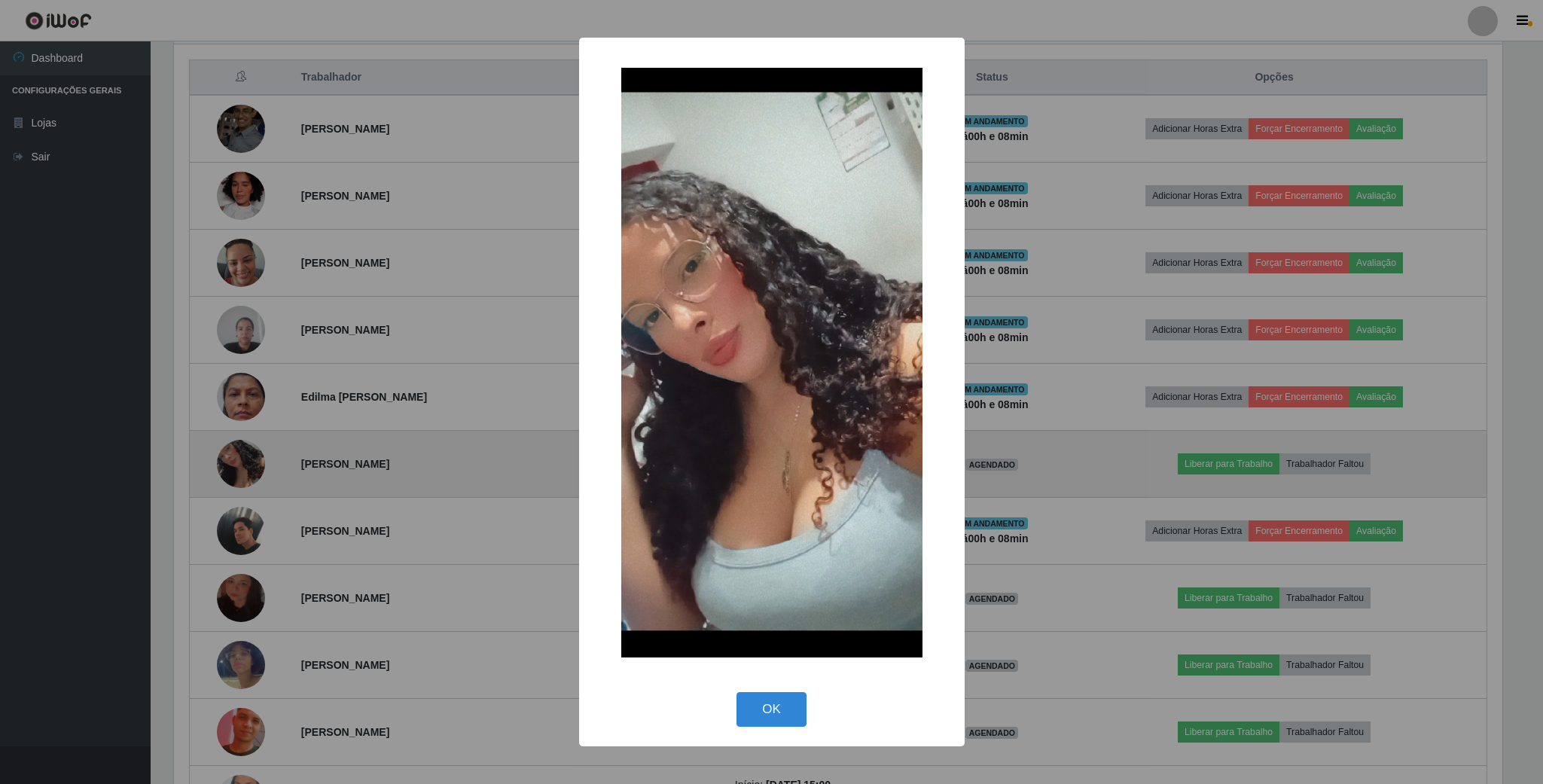
click at [226, 455] on div "× OK Cancel" at bounding box center [771, 392] width 1543 height 784
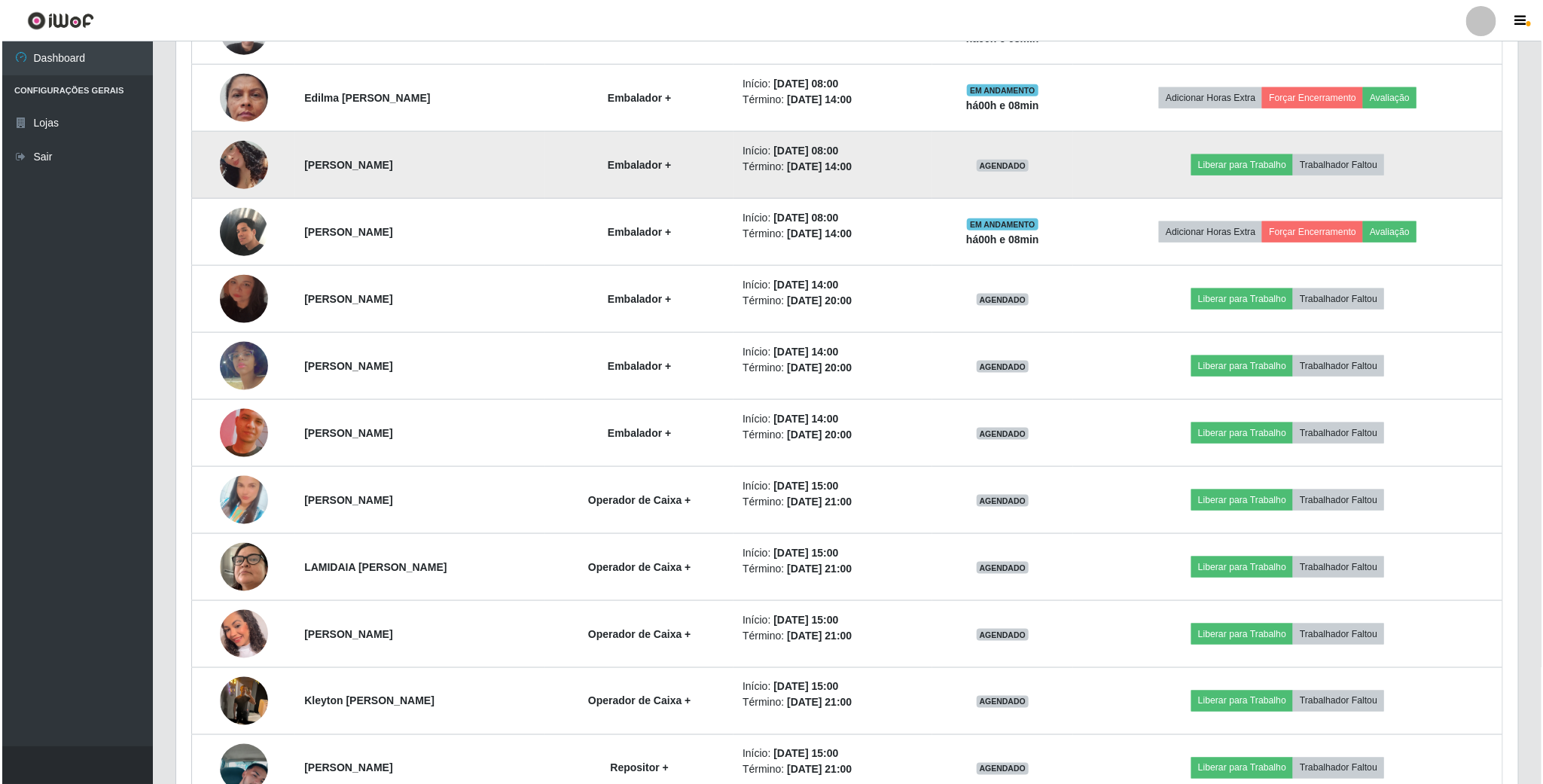
scroll to position [904, 0]
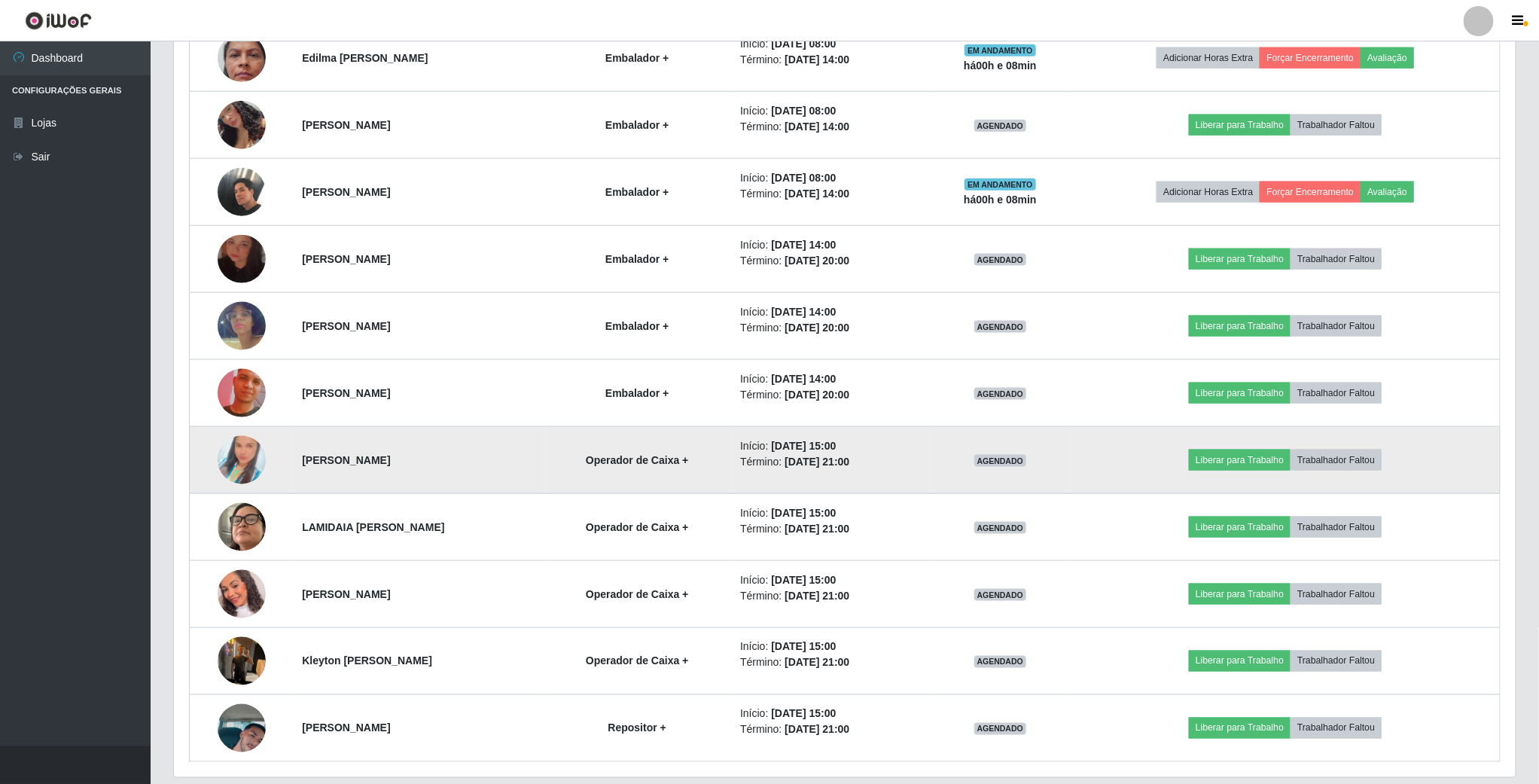
click at [242, 465] on img at bounding box center [242, 459] width 48 height 86
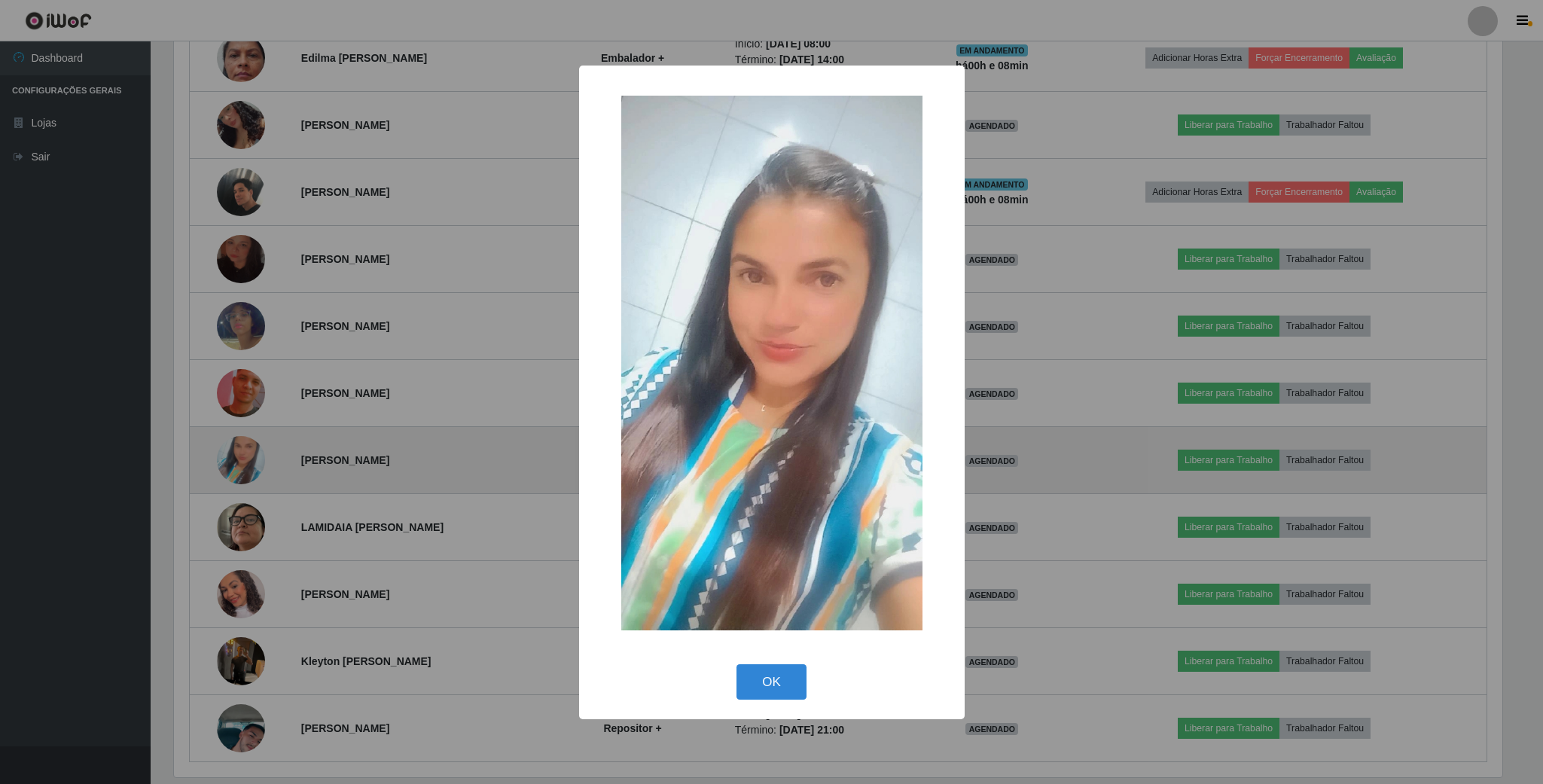
click at [242, 465] on div "× OK Cancel" at bounding box center [771, 392] width 1543 height 784
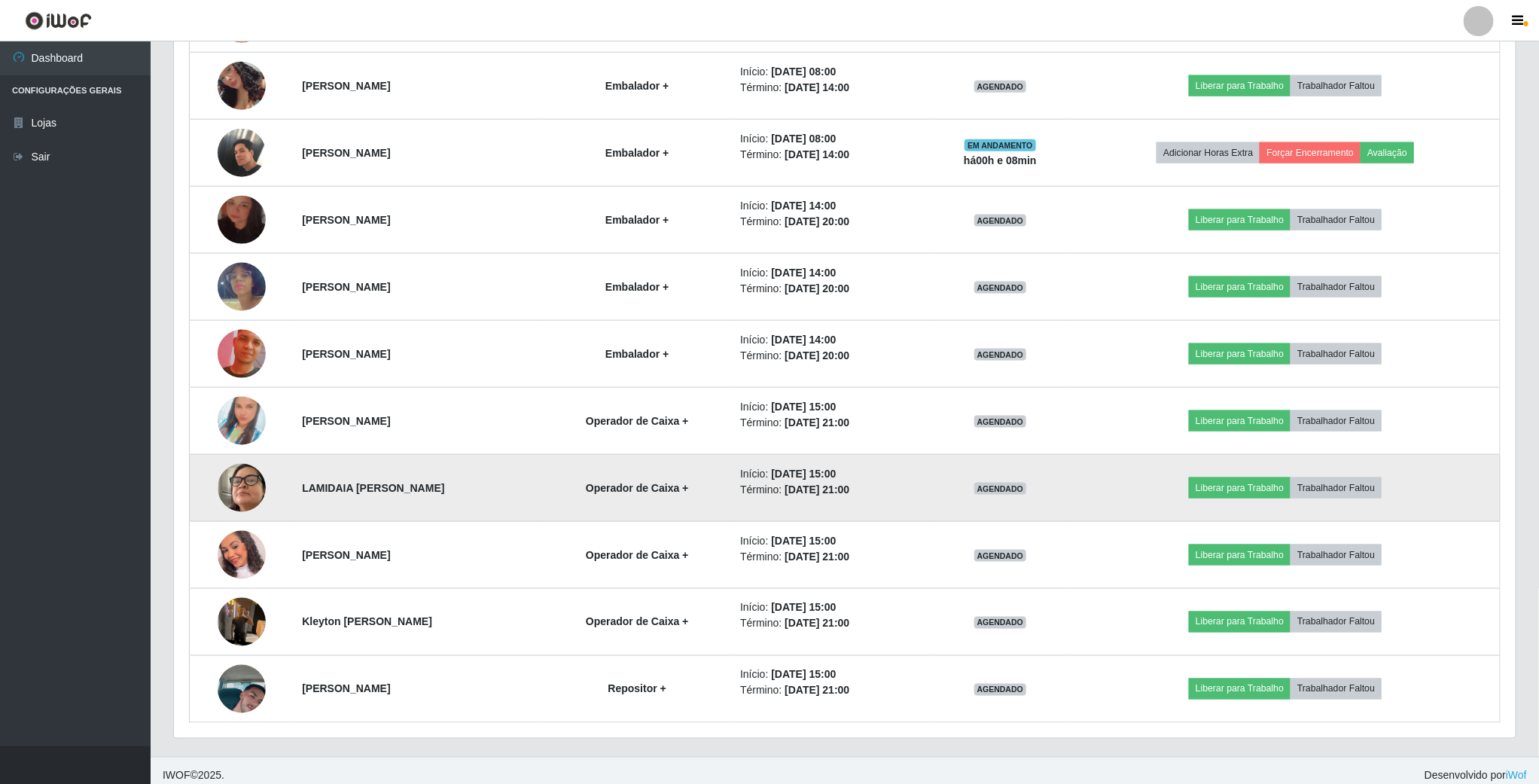
scroll to position [963, 0]
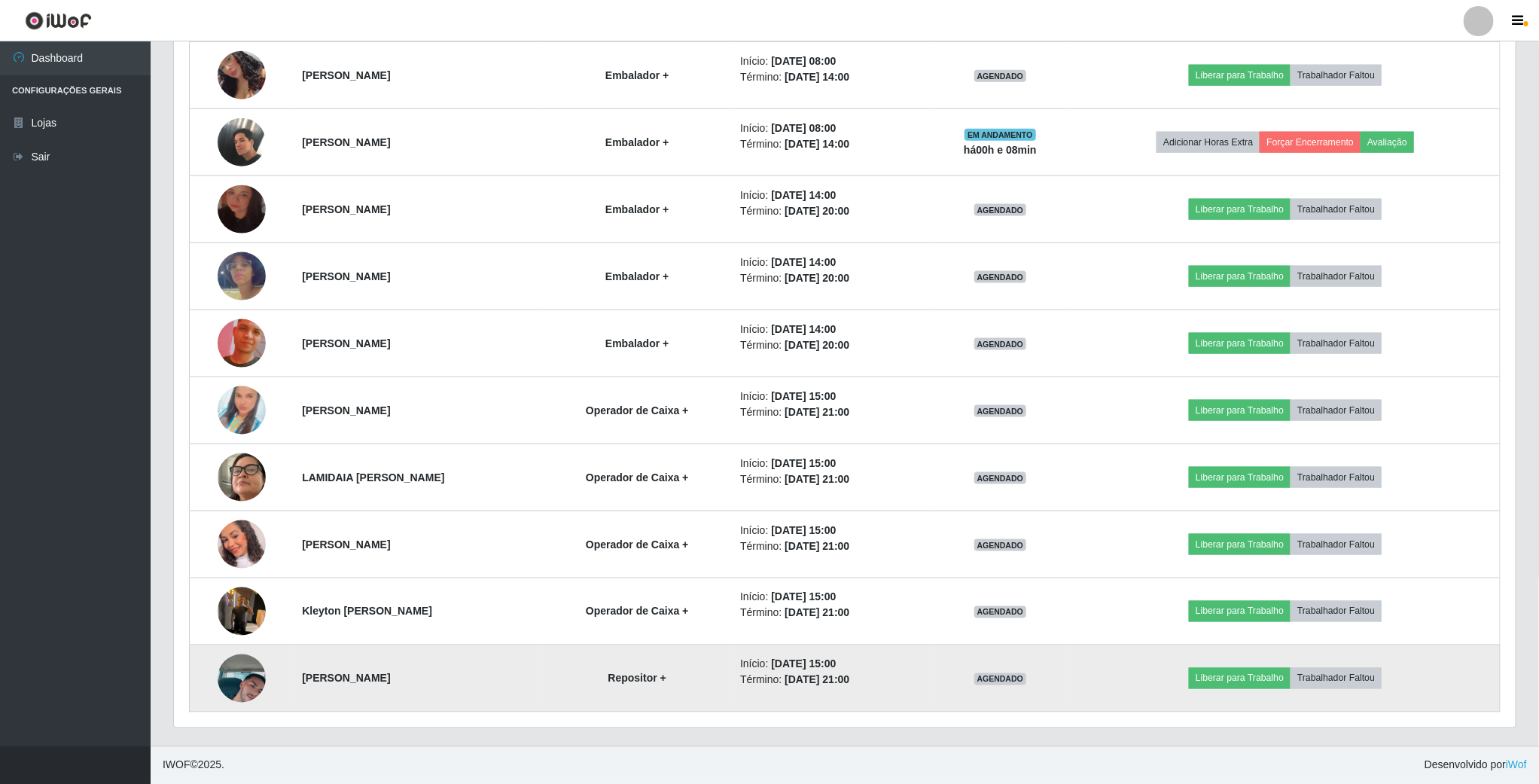
click at [240, 666] on img at bounding box center [242, 678] width 48 height 86
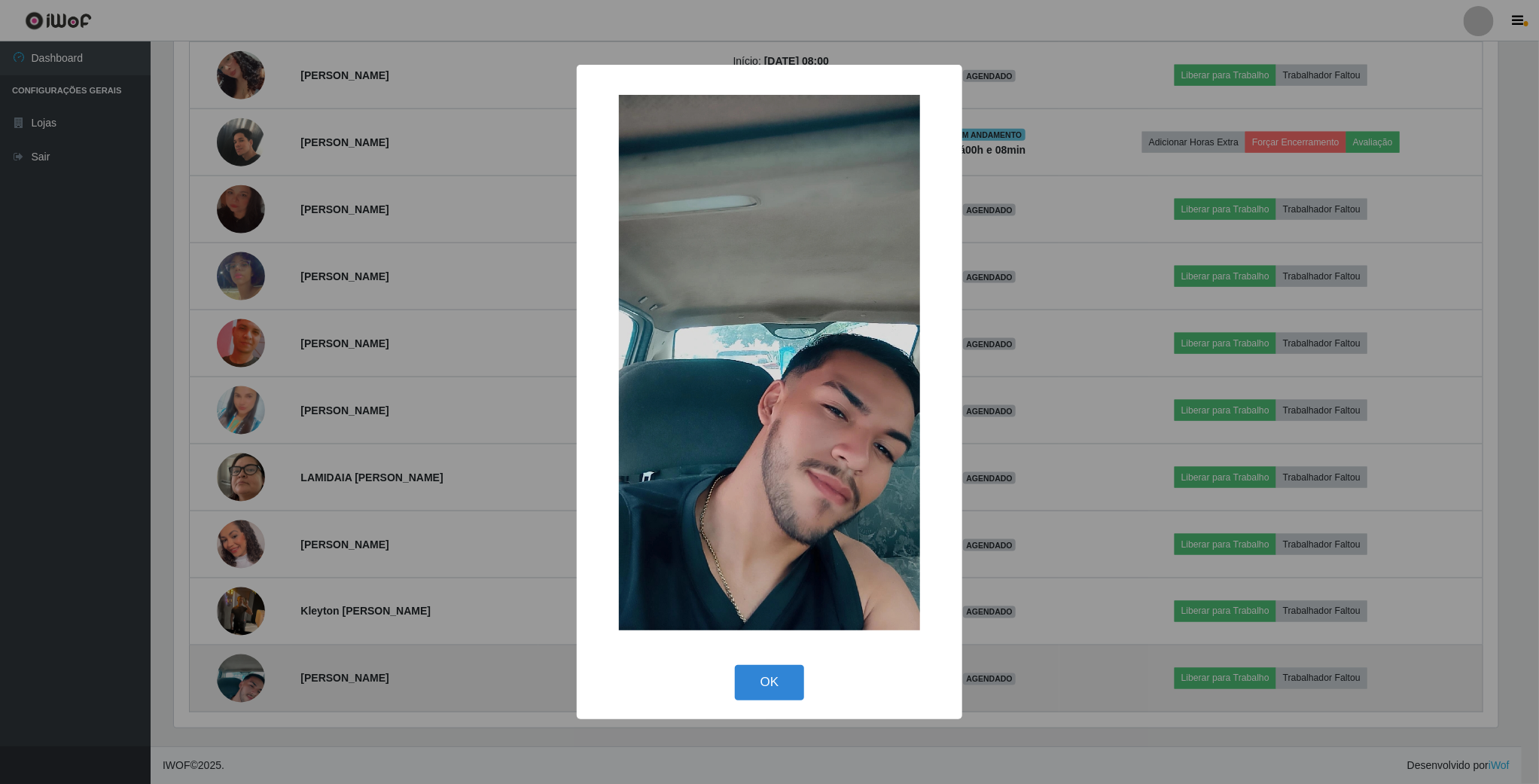
scroll to position [314, 1329]
click at [240, 666] on div "× OK Cancel" at bounding box center [771, 392] width 1543 height 784
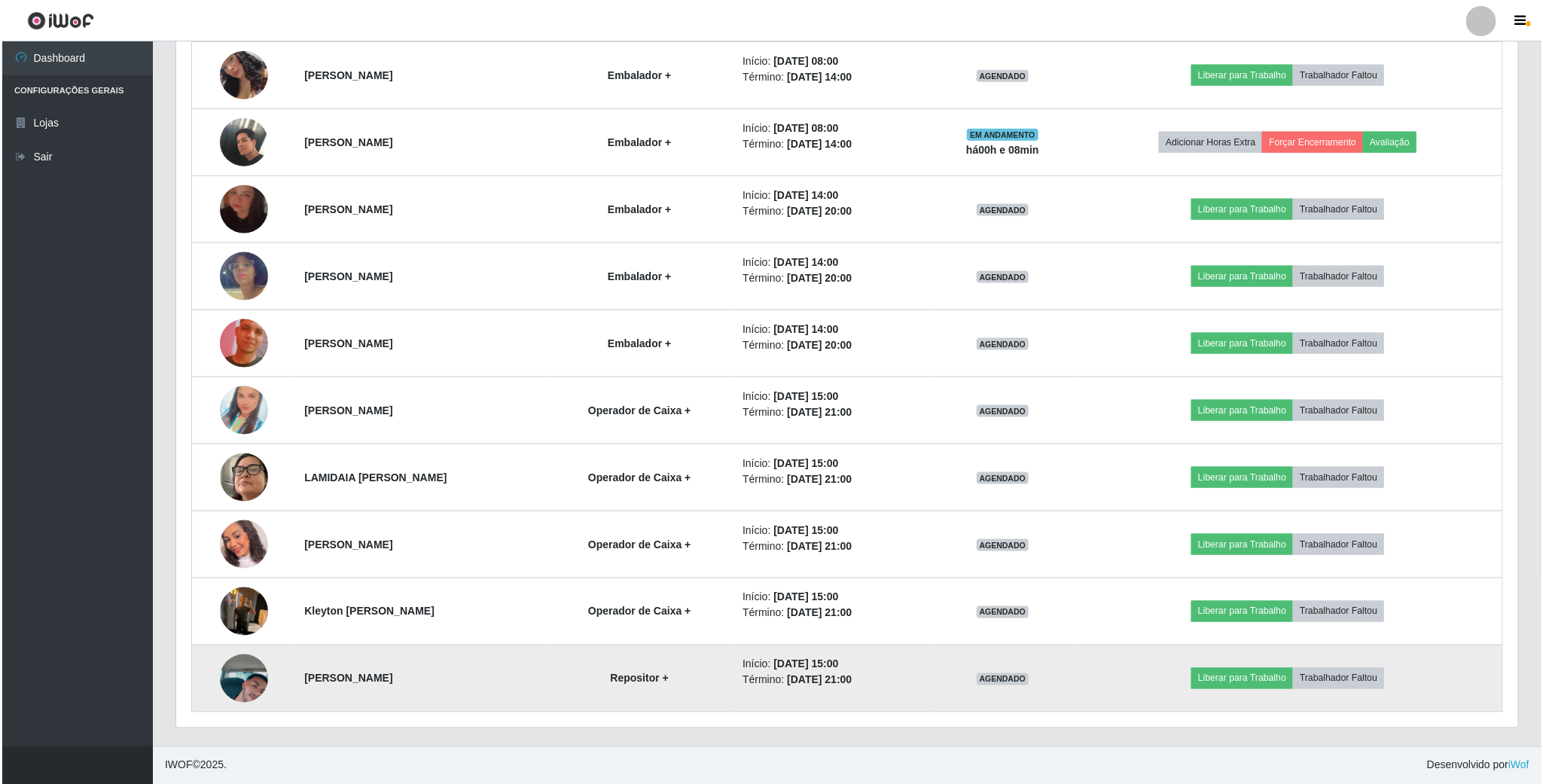
scroll to position [314, 1341]
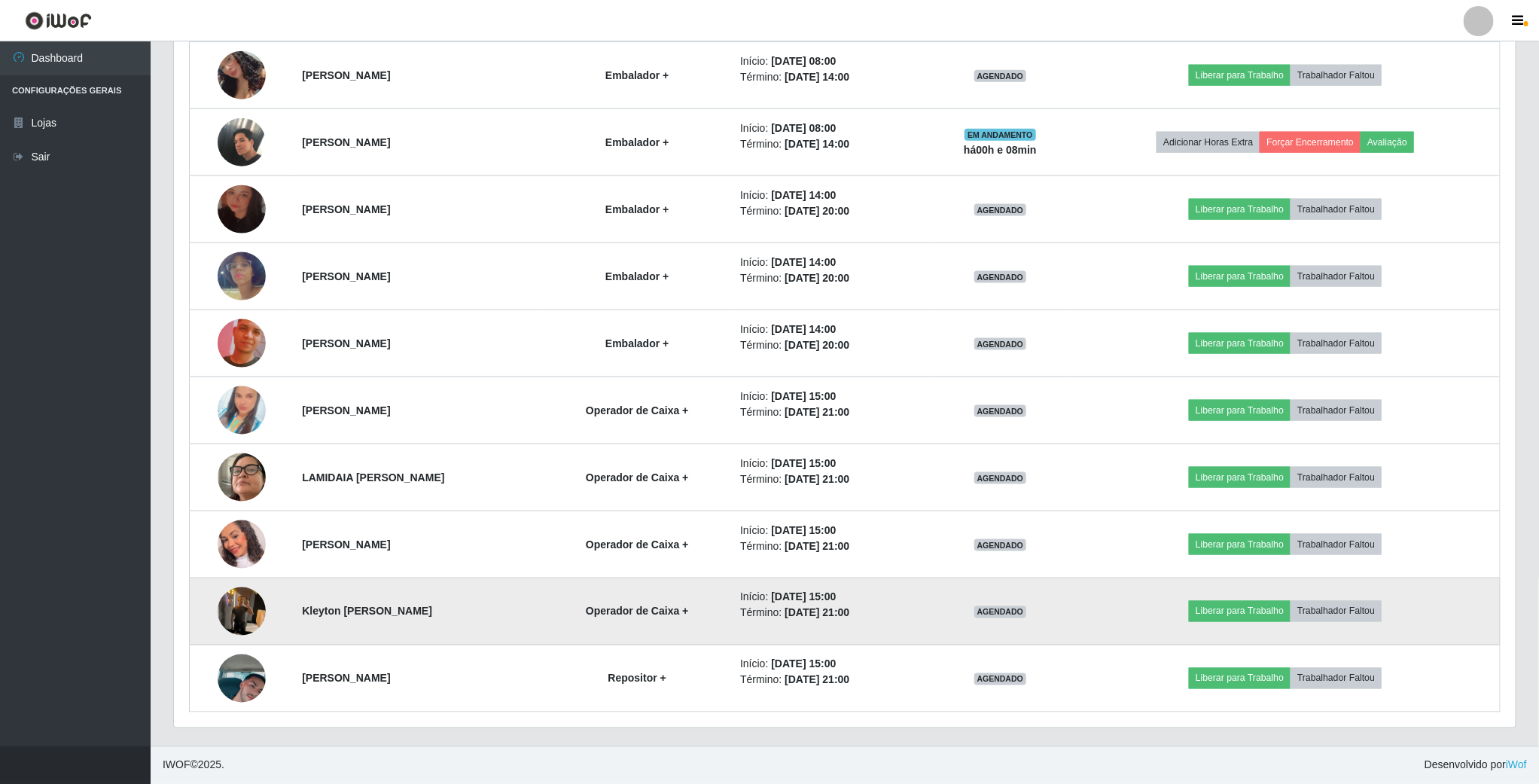
click at [226, 599] on img at bounding box center [242, 611] width 48 height 64
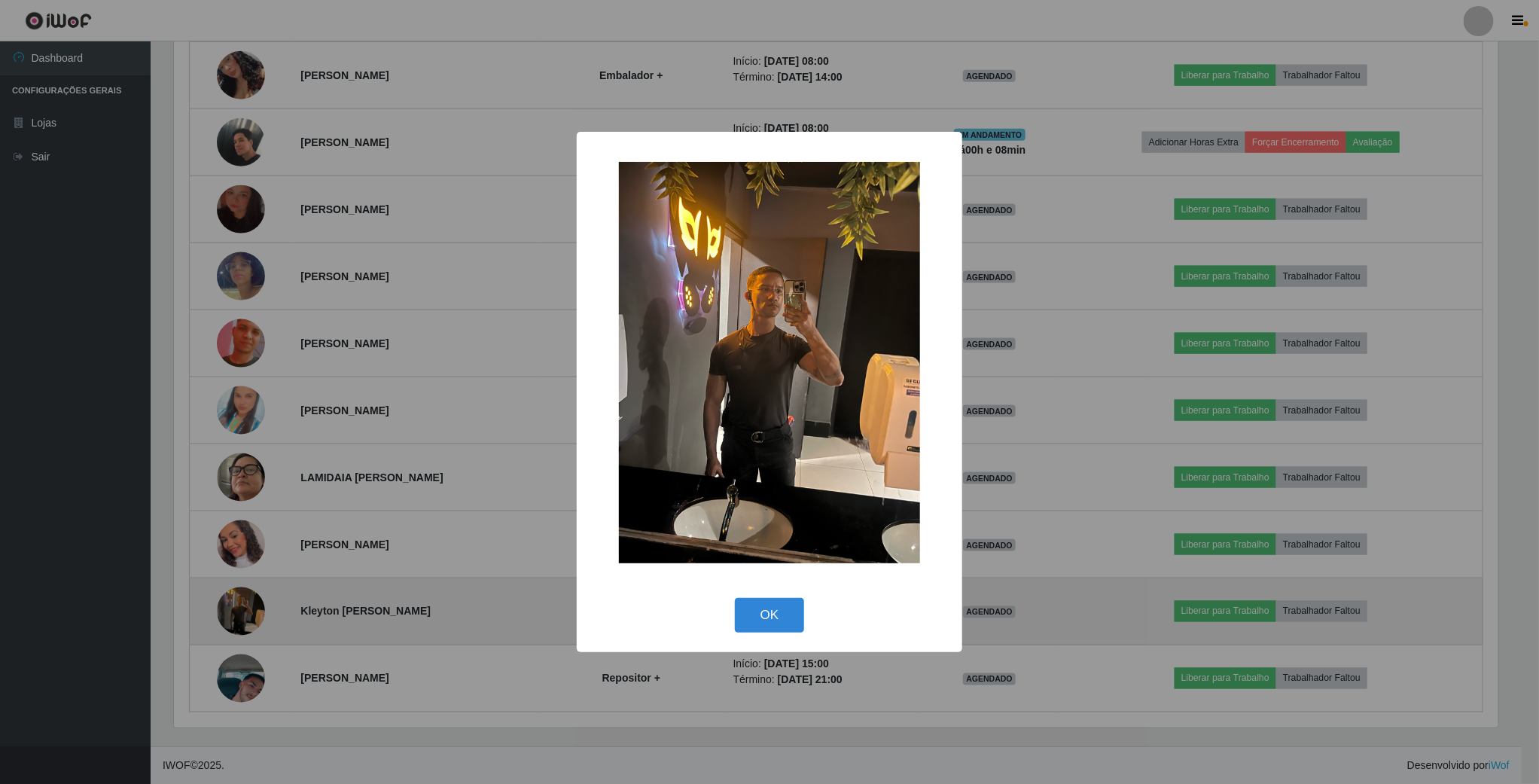
scroll to position [314, 1329]
click at [226, 599] on div "× OK Cancel" at bounding box center [771, 392] width 1543 height 784
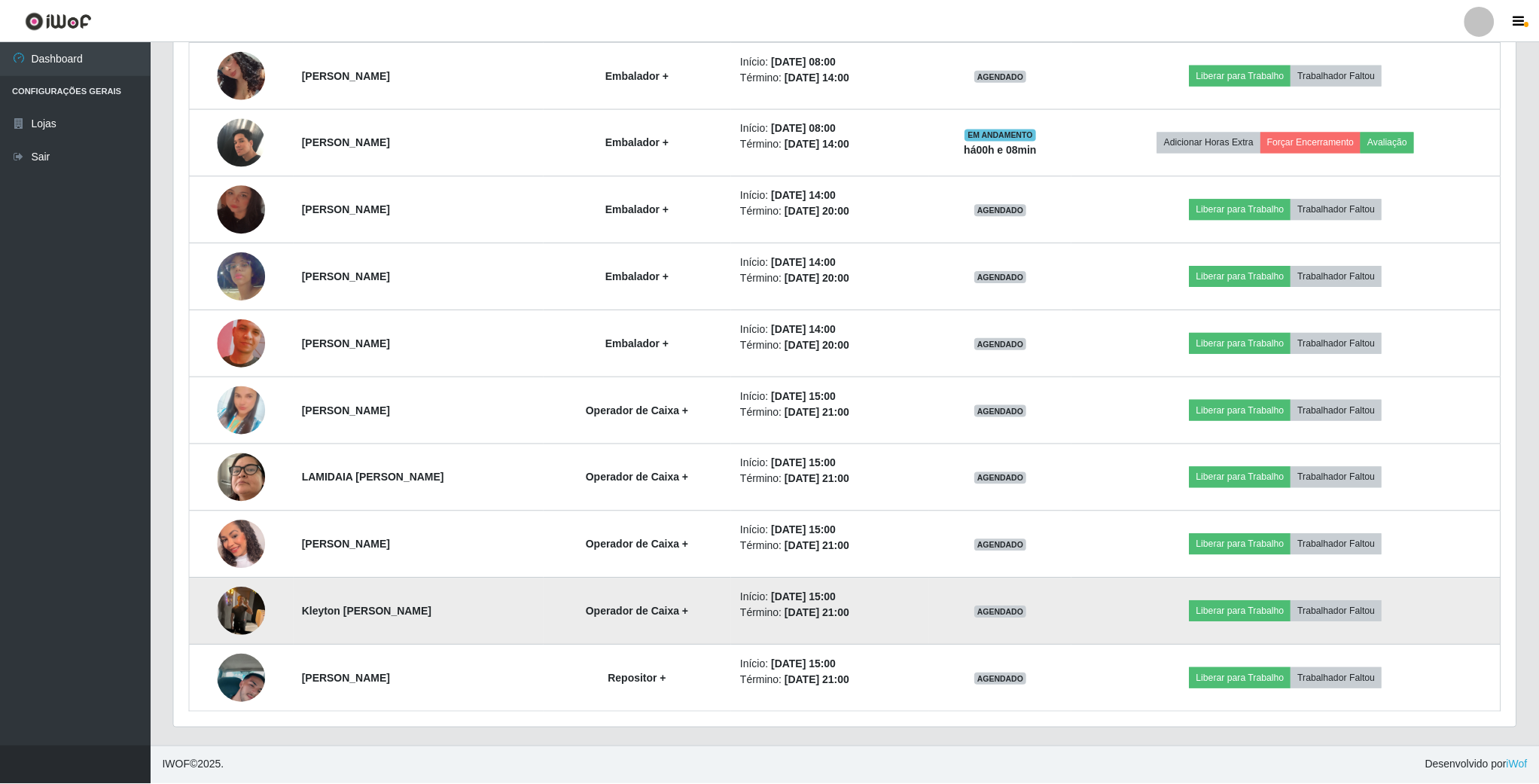
scroll to position [314, 1341]
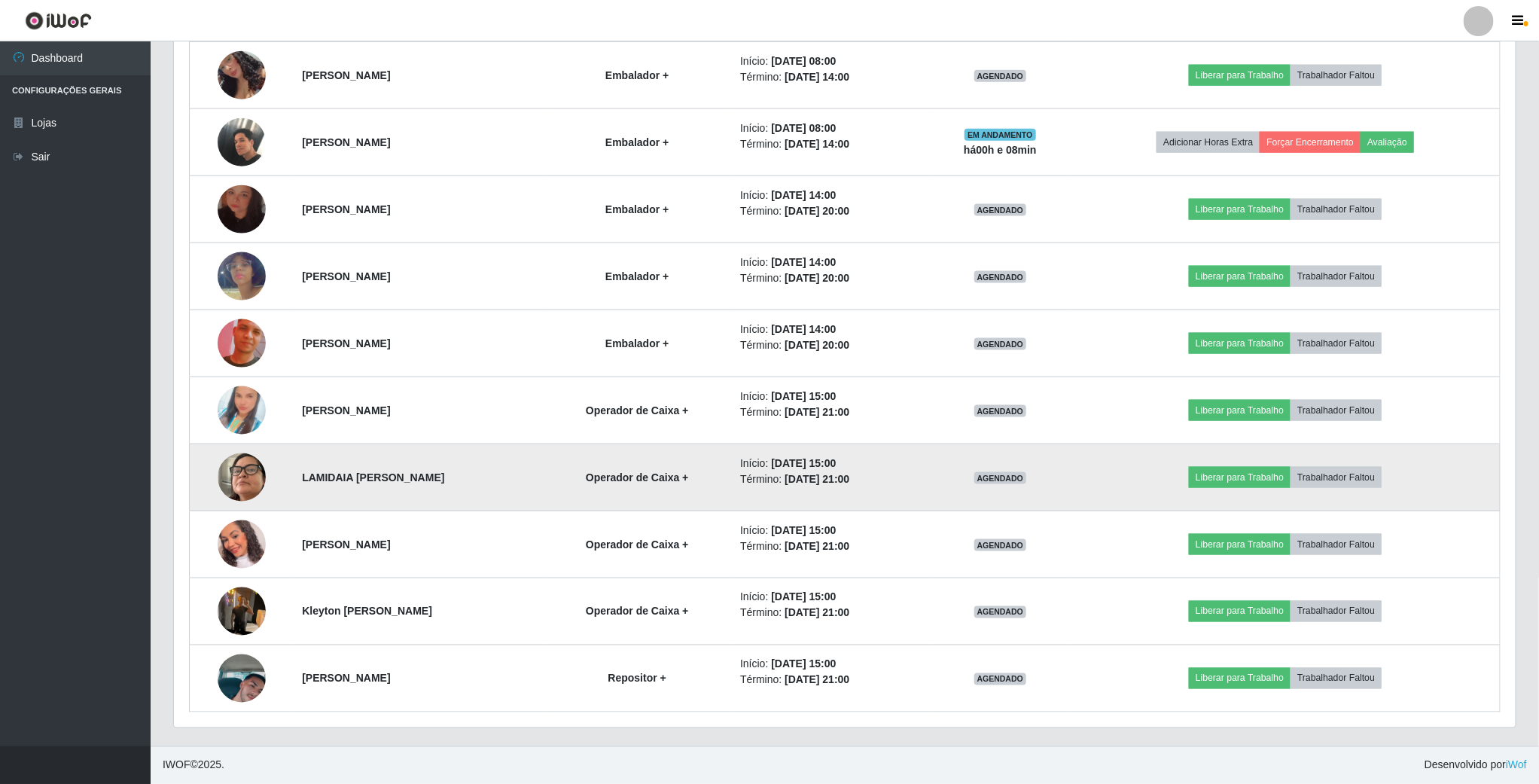
click at [233, 472] on img at bounding box center [242, 476] width 48 height 86
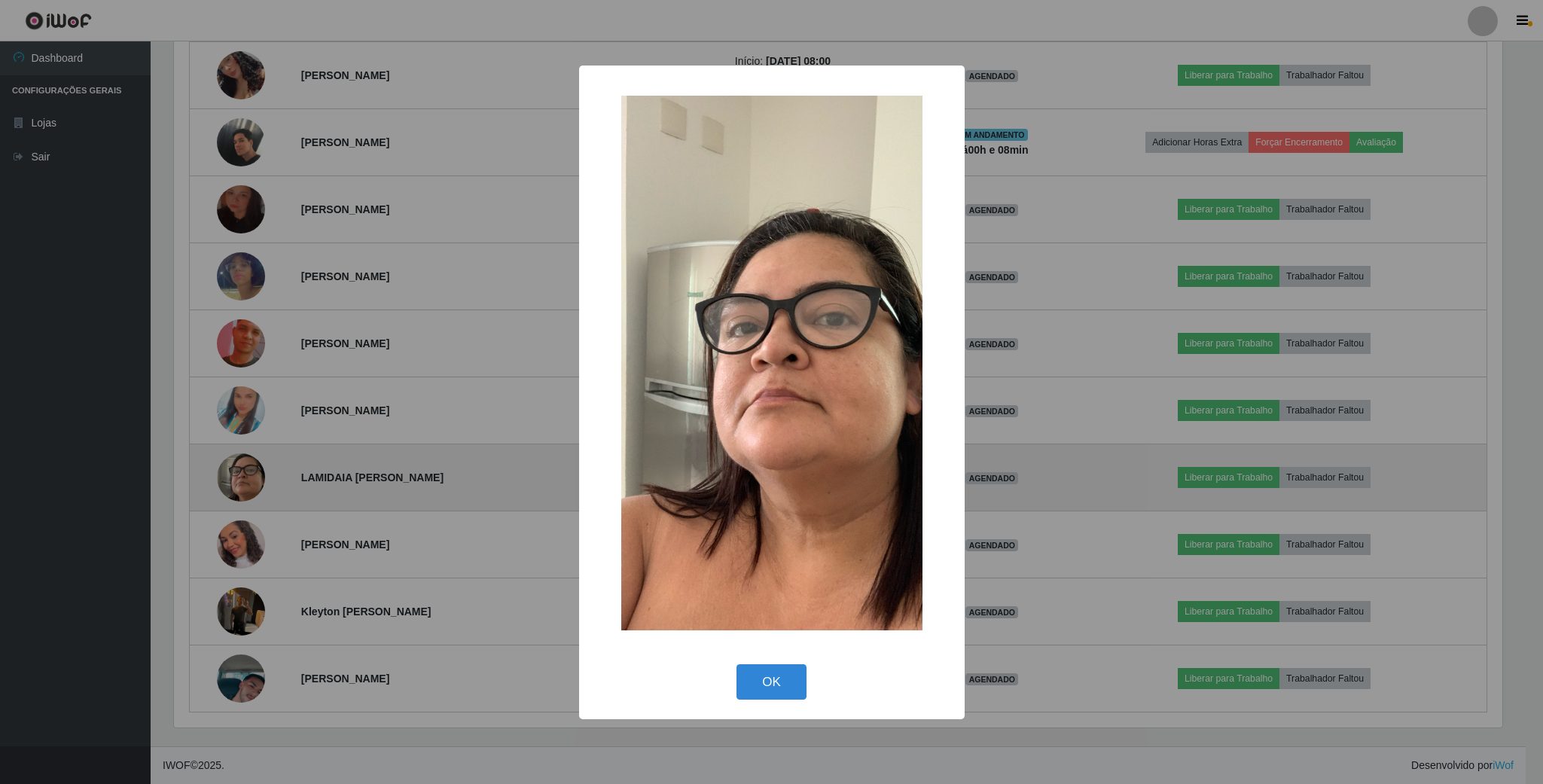
click at [233, 472] on div "× OK Cancel" at bounding box center [771, 392] width 1543 height 784
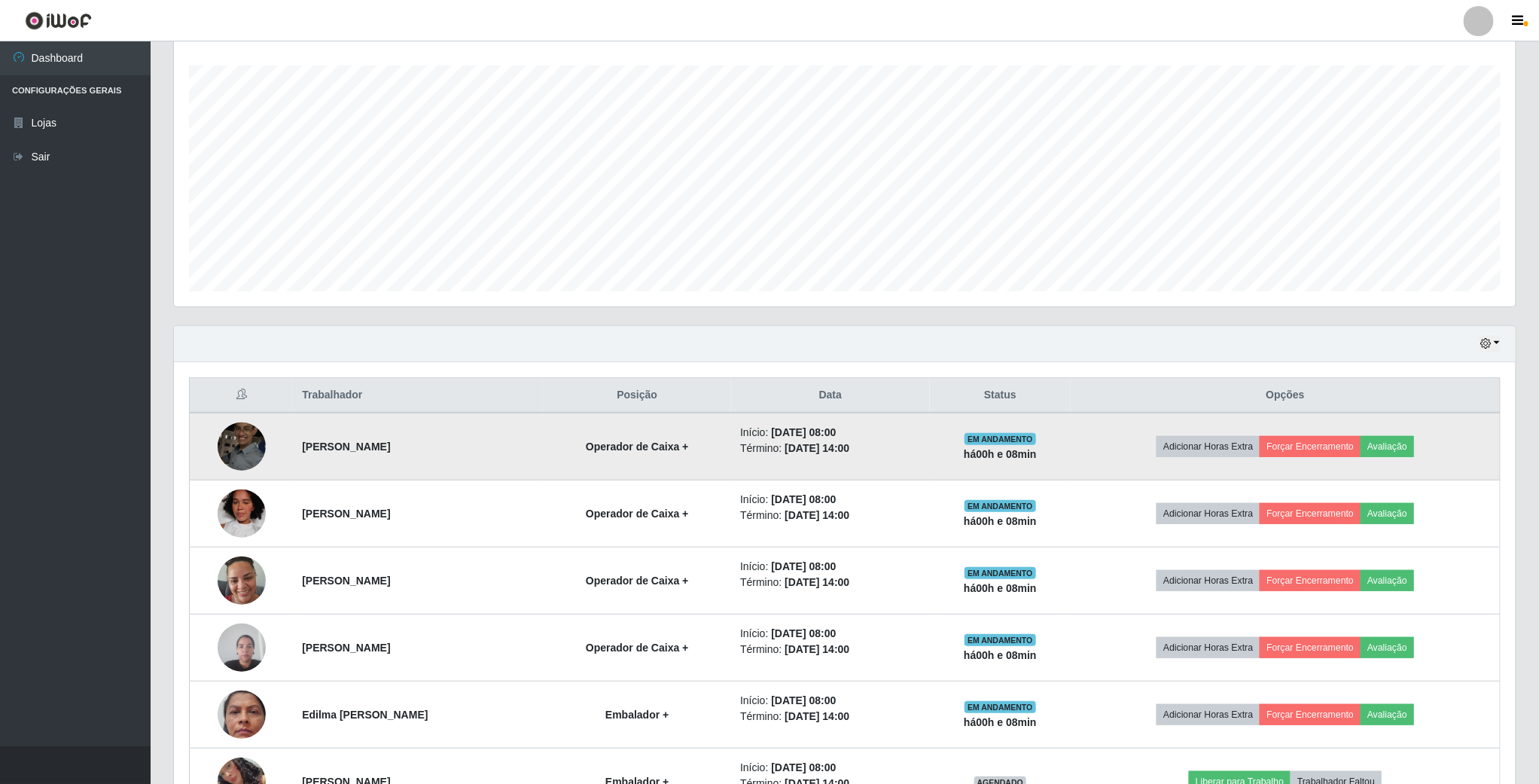
scroll to position [285, 0]
